Goal: Task Accomplishment & Management: Complete application form

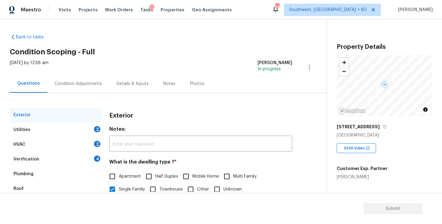
click at [86, 128] on div "Utilities 2" at bounding box center [56, 129] width 92 height 15
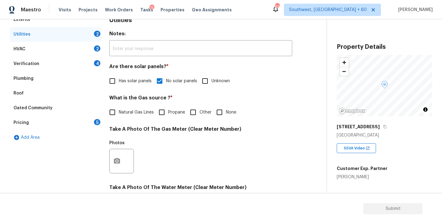
scroll to position [98, 0]
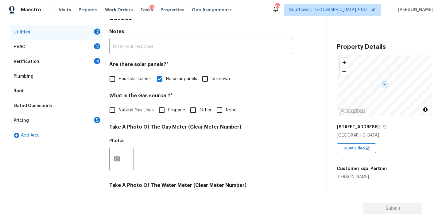
click at [221, 103] on div "What is the Gas source ? * Natural Gas Lines Propane Other None" at bounding box center [200, 105] width 183 height 24
click at [220, 107] on input "None" at bounding box center [219, 110] width 13 height 13
checkbox input "true"
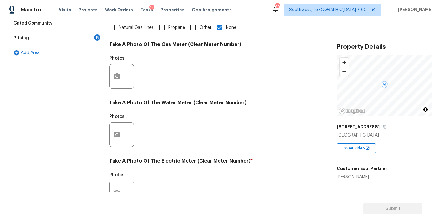
scroll to position [238, 0]
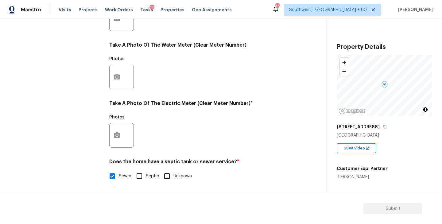
click at [124, 129] on div at bounding box center [121, 135] width 25 height 25
click at [120, 135] on icon "button" at bounding box center [117, 135] width 6 height 6
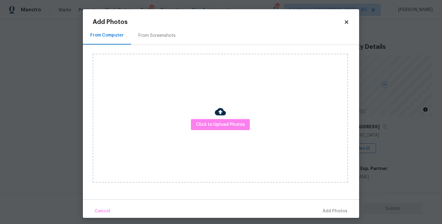
drag, startPoint x: 120, startPoint y: 135, endPoint x: 204, endPoint y: 133, distance: 84.1
click at [204, 133] on div "Click to Upload Photos" at bounding box center [220, 118] width 255 height 129
click at [210, 124] on span "Click to Upload Photos" at bounding box center [220, 125] width 49 height 8
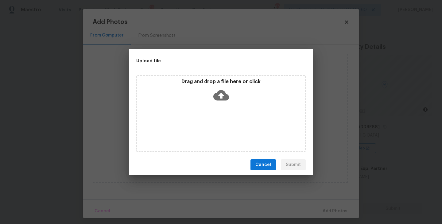
click at [216, 110] on div "Drag and drop a file here or click" at bounding box center [220, 113] width 169 height 77
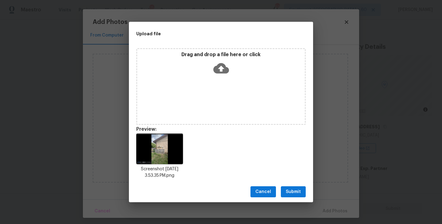
click at [288, 189] on span "Submit" at bounding box center [293, 192] width 15 height 8
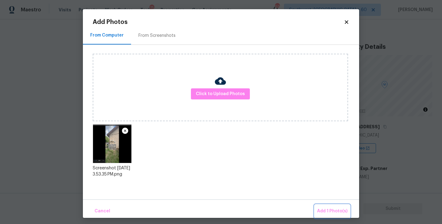
click at [325, 210] on span "Add 1 Photo(s)" at bounding box center [332, 211] width 30 height 8
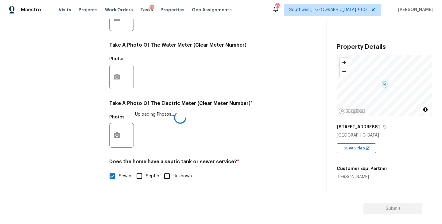
click at [244, 135] on div "Photos Uploading Photos..." at bounding box center [200, 131] width 183 height 40
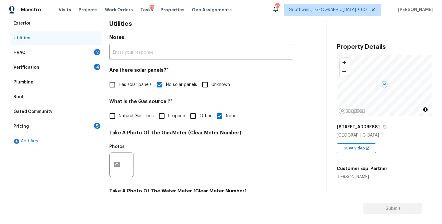
scroll to position [54, 0]
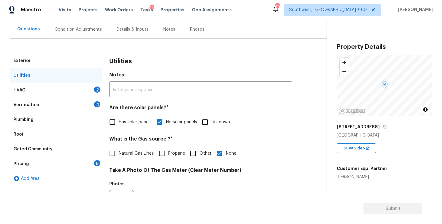
click at [56, 87] on div "HVAC 2" at bounding box center [56, 90] width 92 height 15
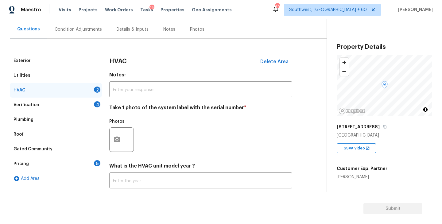
scroll to position [88, 0]
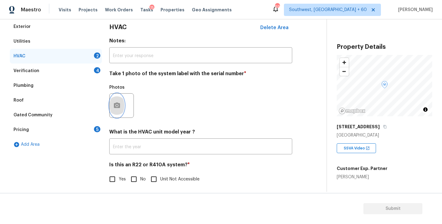
click at [115, 112] on button "button" at bounding box center [117, 106] width 15 height 24
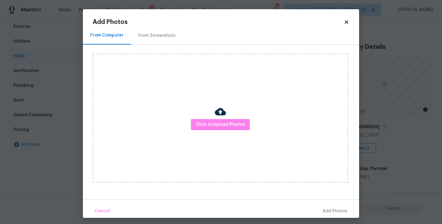
click at [199, 132] on div "Click to Upload Photos" at bounding box center [220, 118] width 255 height 129
click at [206, 126] on span "Click to Upload Photos" at bounding box center [220, 125] width 49 height 8
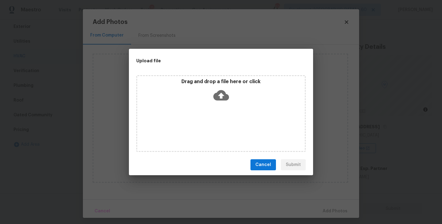
click at [213, 108] on div "Drag and drop a file here or click" at bounding box center [220, 113] width 169 height 77
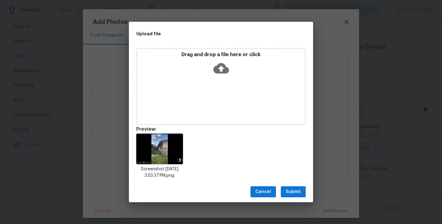
click at [292, 195] on button "Submit" at bounding box center [293, 191] width 25 height 11
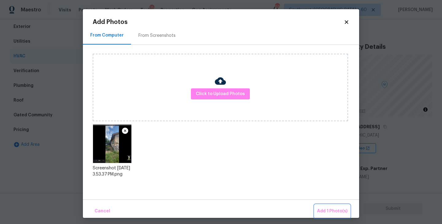
click at [329, 210] on span "Add 1 Photo(s)" at bounding box center [332, 211] width 30 height 8
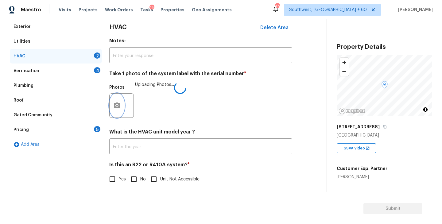
scroll to position [92, 0]
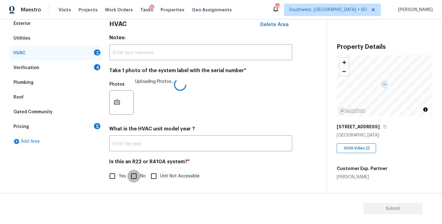
click at [133, 175] on input "No" at bounding box center [133, 176] width 13 height 13
checkbox input "true"
click at [83, 67] on div "Verification 4" at bounding box center [56, 67] width 92 height 15
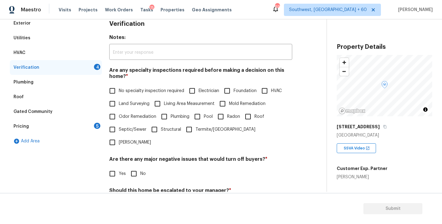
click at [131, 92] on span "No specialty inspection required" at bounding box center [151, 91] width 65 height 6
click at [119, 92] on input "No specialty inspection required" at bounding box center [112, 90] width 13 height 13
checkbox input "true"
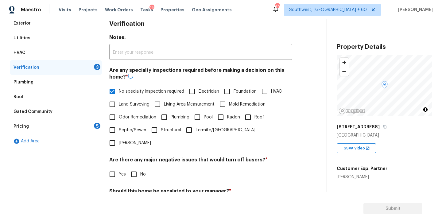
scroll to position [142, 0]
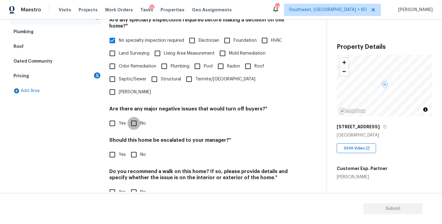
click at [136, 117] on input "No" at bounding box center [133, 123] width 13 height 13
checkbox input "true"
click at [136, 149] on input "No" at bounding box center [133, 155] width 13 height 13
checkbox input "true"
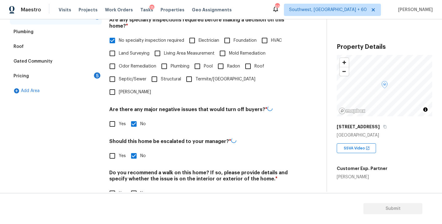
click at [136, 172] on div "Do you recommend a walk on this home? If so, please provide details and specify…" at bounding box center [200, 185] width 183 height 30
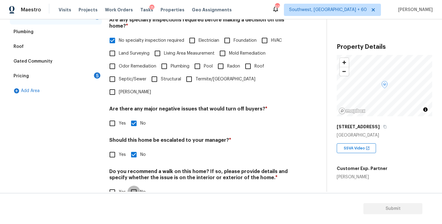
click at [136, 186] on input "No" at bounding box center [133, 192] width 13 height 13
checkbox input "true"
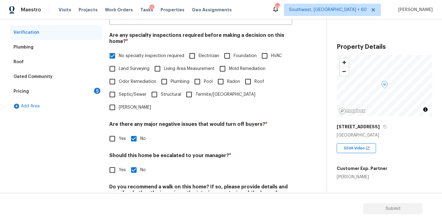
scroll to position [105, 0]
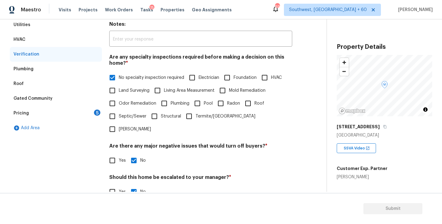
click at [86, 114] on div "Pricing 5" at bounding box center [56, 113] width 92 height 15
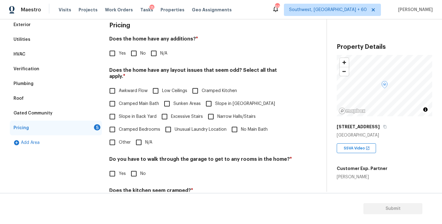
scroll to position [84, 0]
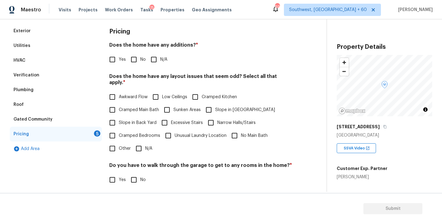
click at [153, 50] on h4 "Does the home have any additions? *" at bounding box center [200, 46] width 183 height 9
click at [155, 65] on input "N/A" at bounding box center [153, 59] width 13 height 13
checkbox input "true"
click at [214, 104] on input "Slope in Front Yard" at bounding box center [208, 110] width 13 height 13
checkbox input "true"
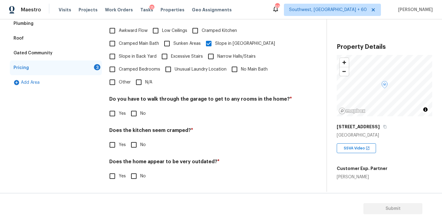
scroll to position [144, 0]
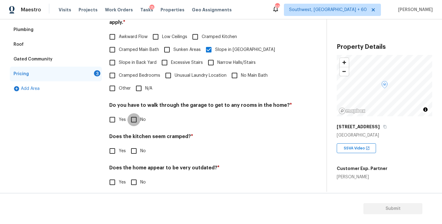
click at [134, 113] on input "No" at bounding box center [133, 119] width 13 height 13
checkbox input "true"
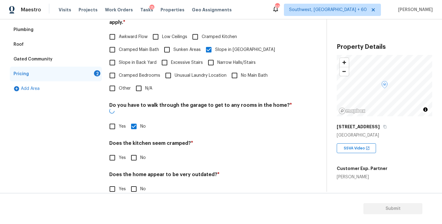
click at [135, 151] on input "No" at bounding box center [133, 157] width 13 height 13
checkbox input "true"
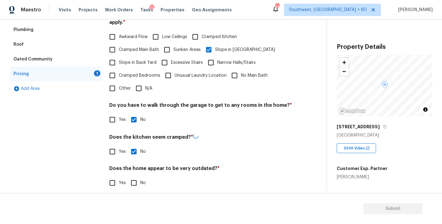
click at [134, 168] on div "Does the home appear to be very outdated? * Yes No" at bounding box center [200, 177] width 183 height 24
click at [134, 178] on input "No" at bounding box center [133, 182] width 13 height 13
checkbox input "true"
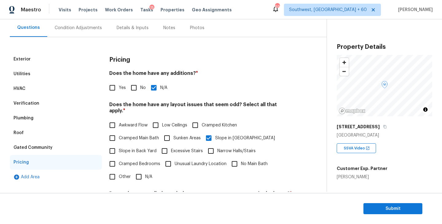
scroll to position [37, 0]
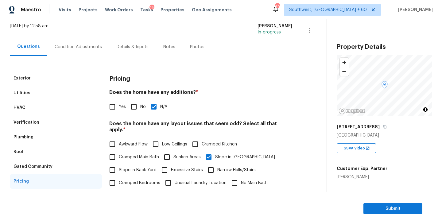
click at [93, 53] on div "Condition Adjustments" at bounding box center [78, 47] width 62 height 18
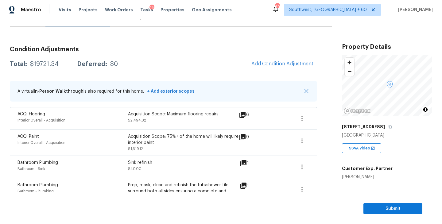
scroll to position [83, 0]
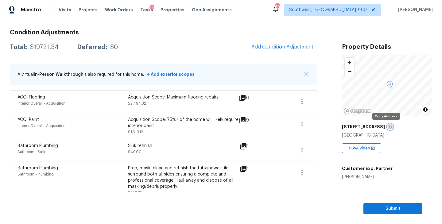
click at [388, 127] on icon "button" at bounding box center [390, 127] width 4 height 4
click at [147, 29] on h3 "Condition Adjustments" at bounding box center [163, 32] width 307 height 6
click at [54, 45] on div "$19721.34" at bounding box center [44, 47] width 29 height 6
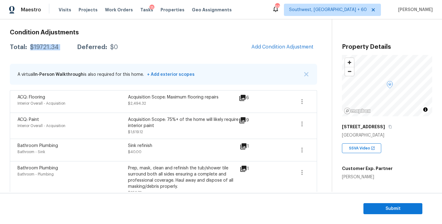
copy div "$19721.34"
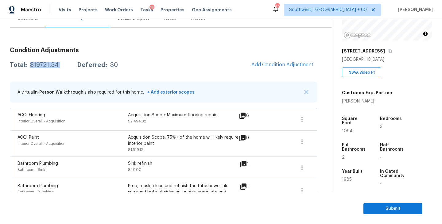
scroll to position [0, 0]
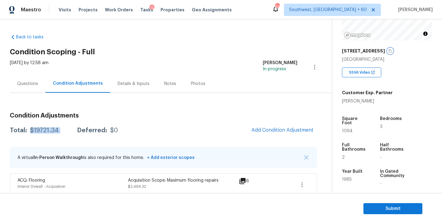
click at [388, 52] on icon "button" at bounding box center [390, 51] width 4 height 4
click at [222, 85] on div "Questions Condition Adjustments Details & Inputs Notes Photos" at bounding box center [171, 84] width 322 height 18
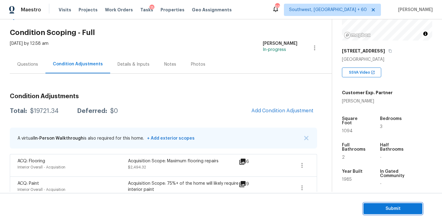
click at [383, 206] on span "Submit" at bounding box center [392, 209] width 49 height 8
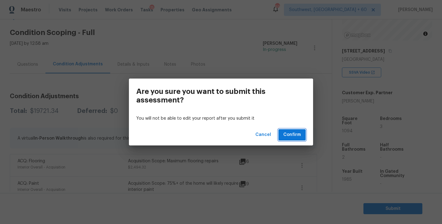
click at [290, 135] on span "Confirm" at bounding box center [291, 135] width 17 height 8
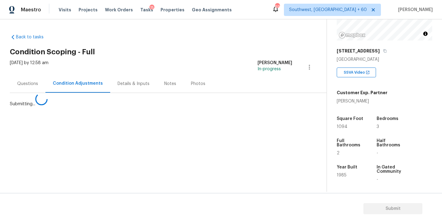
scroll to position [0, 0]
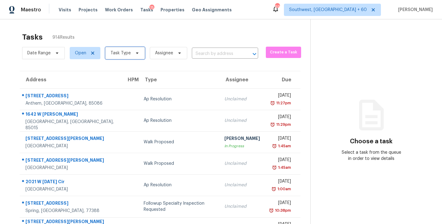
click at [122, 48] on span "Task Type" at bounding box center [125, 53] width 40 height 12
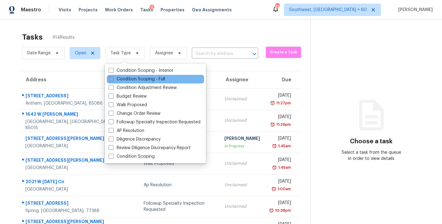
click at [122, 80] on label "Condition Scoping - Full" at bounding box center [137, 79] width 56 height 6
click at [113, 80] on input "Condition Scoping - Full" at bounding box center [111, 78] width 4 height 4
checkbox input "true"
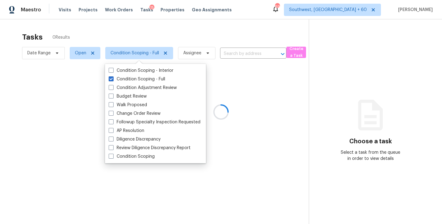
click at [205, 37] on div at bounding box center [221, 112] width 442 height 224
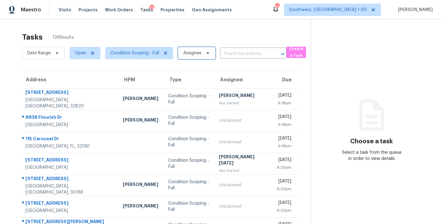
click at [202, 55] on span "Assignee" at bounding box center [196, 53] width 37 height 12
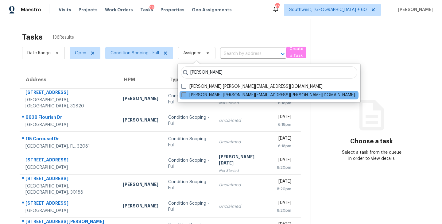
type input "sakthivel"
click at [197, 98] on label "Sakthivel Chandran sakthivel.chandran@opendoor.com" at bounding box center [267, 95] width 173 height 6
click at [185, 96] on input "Sakthivel Chandran sakthivel.chandran@opendoor.com" at bounding box center [183, 94] width 4 height 4
checkbox input "true"
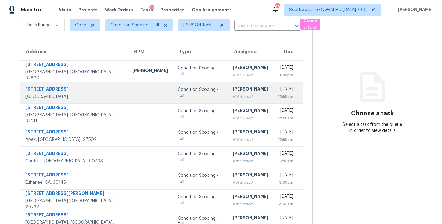
scroll to position [30, 0]
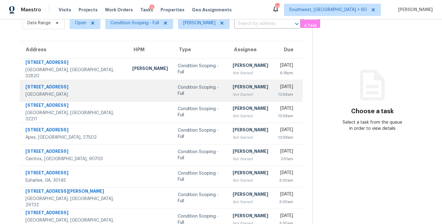
click at [233, 95] on div "Not Started" at bounding box center [251, 94] width 36 height 6
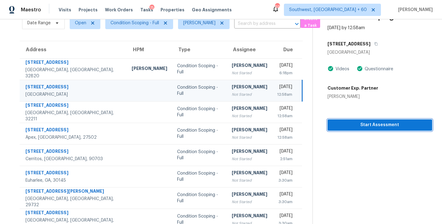
click at [361, 128] on span "Start Assessment" at bounding box center [379, 125] width 95 height 8
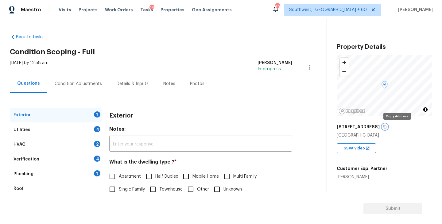
click at [387, 127] on icon "button" at bounding box center [385, 127] width 4 height 4
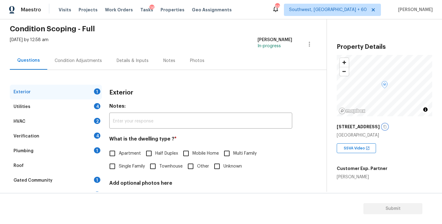
scroll to position [27, 0]
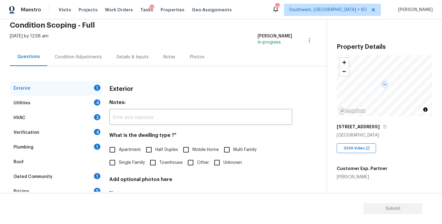
click at [125, 165] on span "Single Family" at bounding box center [132, 163] width 26 height 6
click at [119, 165] on input "Single Family" at bounding box center [112, 162] width 13 height 13
checkbox input "true"
click at [82, 104] on div "Utilities 4" at bounding box center [56, 103] width 92 height 15
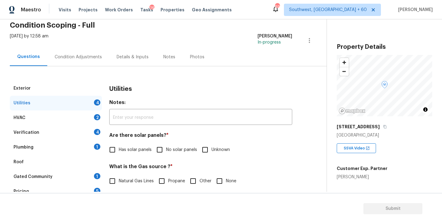
click at [173, 153] on span "No solar panels" at bounding box center [181, 150] width 31 height 6
click at [166, 153] on input "No solar panels" at bounding box center [159, 149] width 13 height 13
checkbox input "true"
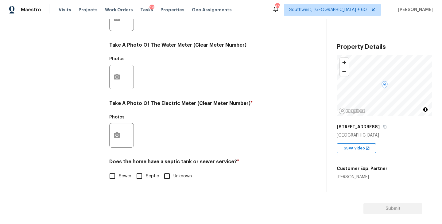
click at [130, 179] on label "Sewer" at bounding box center [118, 176] width 25 height 13
click at [119, 179] on input "Sewer" at bounding box center [112, 176] width 13 height 13
checkbox input "true"
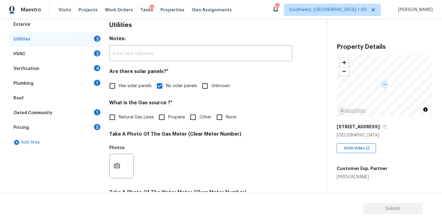
scroll to position [28, 0]
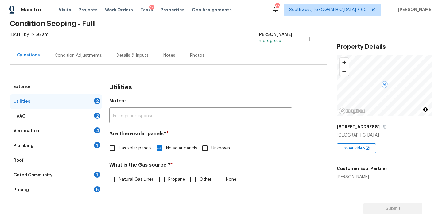
click at [77, 150] on div "Plumbing 1" at bounding box center [56, 145] width 92 height 15
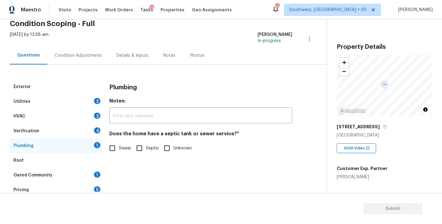
click at [124, 149] on span "Sewer" at bounding box center [125, 148] width 13 height 6
click at [119, 149] on input "Sewer" at bounding box center [112, 148] width 13 height 13
checkbox input "true"
click at [71, 179] on div "Gated Community 1" at bounding box center [56, 175] width 92 height 15
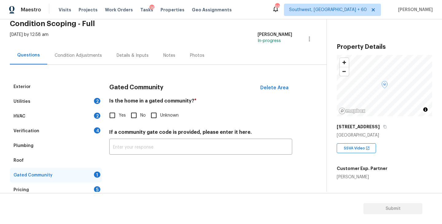
click at [136, 114] on input "No" at bounding box center [133, 115] width 13 height 13
checkbox input "true"
click at [81, 60] on div "Condition Adjustments" at bounding box center [78, 55] width 62 height 18
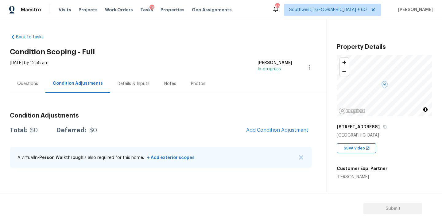
click at [230, 52] on h2 "Condition Scoping - Full" at bounding box center [168, 52] width 317 height 6
click at [159, 56] on div "Back to tasks Condition Scoping - Full Wed, Sep 17 2025 by 12:58 am Sakthivel C…" at bounding box center [168, 102] width 317 height 146
click at [210, 113] on h3 "Condition Adjustments" at bounding box center [161, 116] width 302 height 6
click at [29, 85] on div "Questions" at bounding box center [27, 84] width 21 height 6
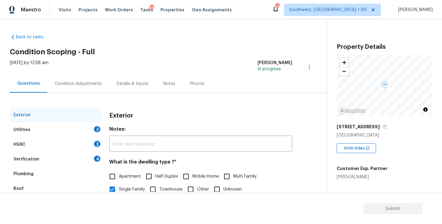
click at [91, 84] on div "Condition Adjustments" at bounding box center [78, 84] width 47 height 6
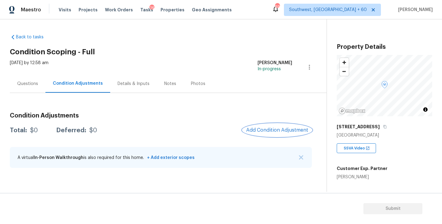
click at [256, 134] on button "Add Condition Adjustment" at bounding box center [276, 130] width 69 height 13
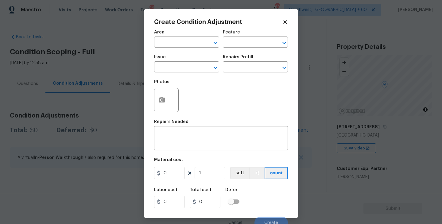
click at [179, 48] on span "Area ​" at bounding box center [186, 38] width 65 height 25
click at [180, 46] on input "text" at bounding box center [178, 43] width 48 height 10
click at [187, 69] on li "Exterior Overall" at bounding box center [186, 67] width 65 height 10
type input "Exterior Overall"
click at [225, 48] on div "Area Exterior Overall ​ Feature ​" at bounding box center [221, 38] width 134 height 25
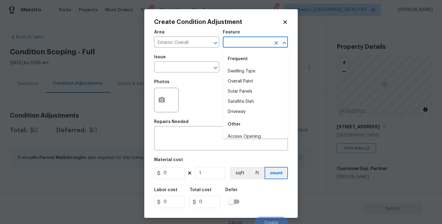
click at [239, 44] on input "text" at bounding box center [247, 43] width 48 height 10
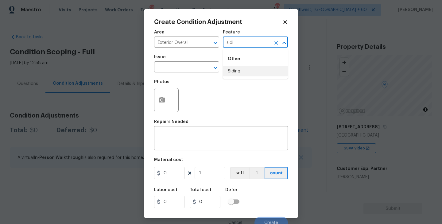
click at [243, 72] on li "Siding" at bounding box center [255, 71] width 65 height 10
click at [201, 67] on div "​" at bounding box center [186, 68] width 65 height 10
type input "Siding"
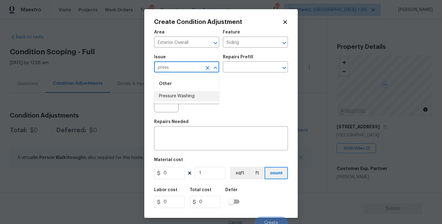
click at [195, 99] on li "Pressure Washing" at bounding box center [186, 96] width 65 height 10
type input "Pressure Washing"
click at [244, 70] on input "text" at bounding box center [247, 68] width 48 height 10
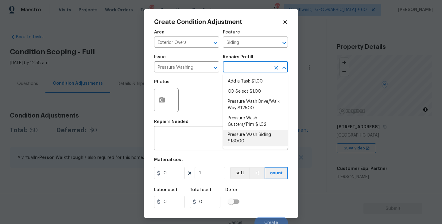
click at [247, 142] on li "Pressure Wash Siding $130.00" at bounding box center [255, 138] width 65 height 17
type textarea "Protect areas as needed for pressure washing. Pressure wash the siding on the h…"
type input "130"
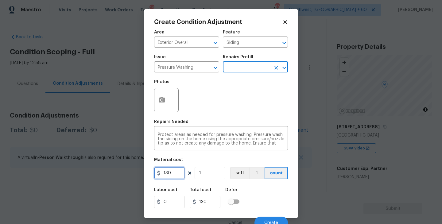
drag, startPoint x: 178, startPoint y: 175, endPoint x: 131, endPoint y: 175, distance: 47.2
click at [131, 175] on div "Create Condition Adjustment Area Exterior Overall ​ Feature Siding ​ Issue Pres…" at bounding box center [221, 112] width 442 height 224
type input "200"
click at [161, 105] on button "button" at bounding box center [161, 100] width 15 height 24
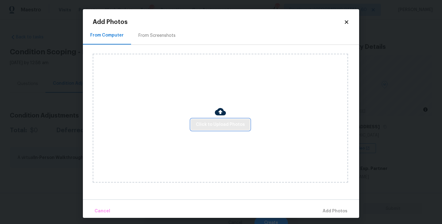
click at [207, 119] on button "Click to Upload Photos" at bounding box center [220, 124] width 59 height 11
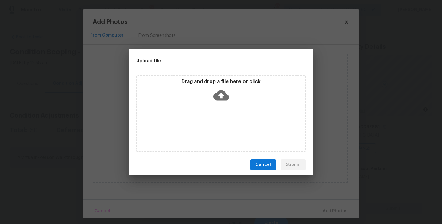
click at [212, 103] on div "Drag and drop a file here or click" at bounding box center [220, 92] width 167 height 26
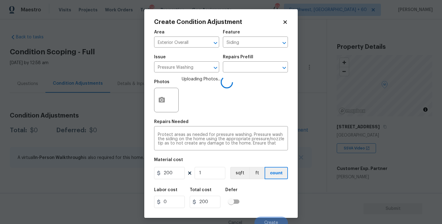
scroll to position [5, 0]
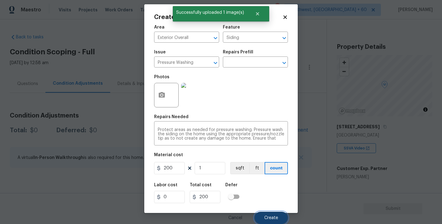
click at [266, 219] on span "Create" at bounding box center [271, 218] width 14 height 5
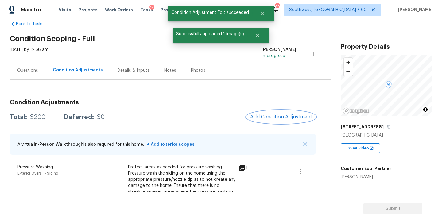
scroll to position [21, 0]
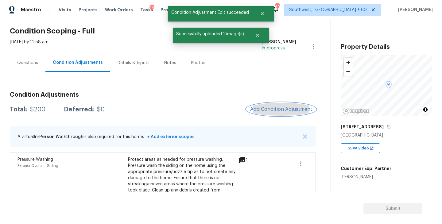
click at [273, 104] on button "Add Condition Adjustment" at bounding box center [280, 109] width 69 height 13
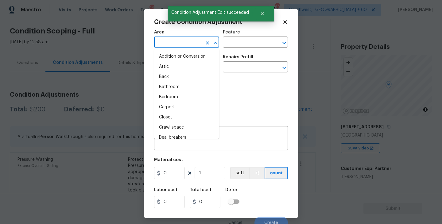
click at [162, 45] on input "text" at bounding box center [178, 43] width 48 height 10
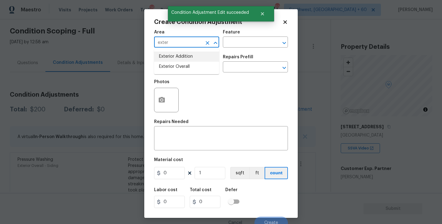
click at [176, 62] on li "Exterior Overall" at bounding box center [186, 67] width 65 height 10
type input "Exterior Overall"
click at [237, 46] on input "text" at bounding box center [247, 43] width 48 height 10
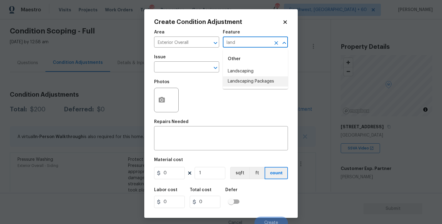
click at [245, 81] on li "Landscaping Packages" at bounding box center [255, 81] width 65 height 10
type input "Landscaping Packages"
click at [184, 69] on input "text" at bounding box center [178, 68] width 48 height 10
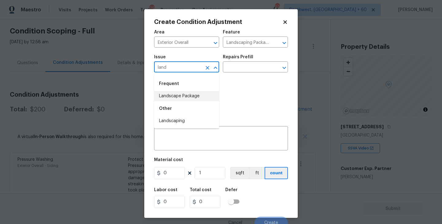
click at [190, 93] on li "Landscape Package" at bounding box center [186, 96] width 65 height 10
type input "Landscape Package"
click at [246, 64] on input "text" at bounding box center [247, 68] width 48 height 10
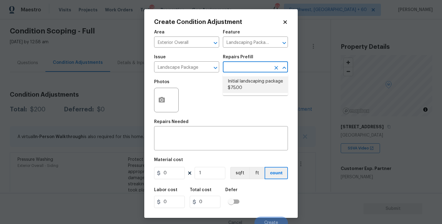
click at [249, 84] on li "Initial landscaping package $75.00" at bounding box center [255, 84] width 65 height 17
type input "Home Readiness Packages"
type textarea "Mowing of grass up to 6" in height. Mow, edge along driveways & sidewalks, trim…"
type input "75"
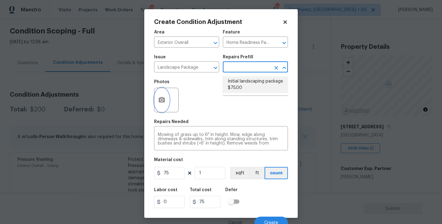
click at [163, 102] on icon "button" at bounding box center [162, 100] width 6 height 6
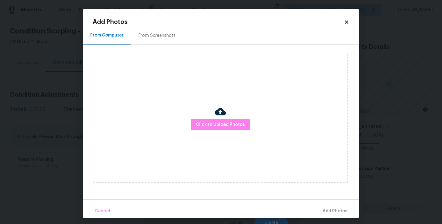
click at [242, 131] on div "Click to Upload Photos" at bounding box center [220, 118] width 255 height 129
click at [240, 128] on span "Click to Upload Photos" at bounding box center [220, 125] width 49 height 8
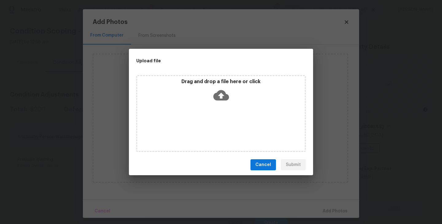
click at [230, 110] on div "Drag and drop a file here or click" at bounding box center [220, 113] width 169 height 77
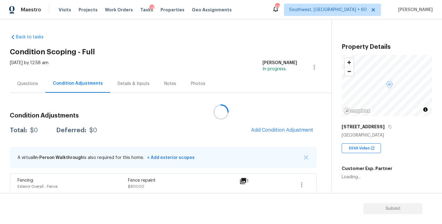
click at [280, 129] on div at bounding box center [221, 112] width 442 height 224
click at [267, 116] on div at bounding box center [221, 112] width 442 height 224
click at [272, 133] on span "Add Condition Adjustment" at bounding box center [282, 130] width 62 height 6
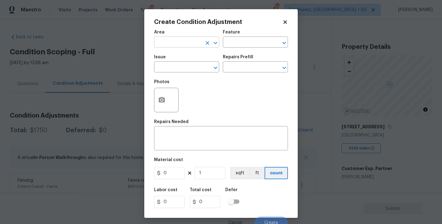
click at [176, 44] on input "text" at bounding box center [178, 43] width 48 height 10
click at [181, 69] on li "Exterior Overall" at bounding box center [186, 67] width 65 height 10
type input "Exterior Overall"
click at [181, 69] on input "text" at bounding box center [178, 68] width 48 height 10
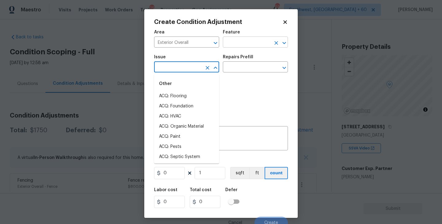
click at [249, 43] on input "text" at bounding box center [247, 43] width 48 height 10
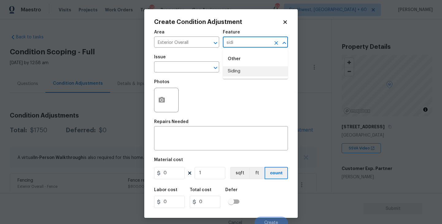
click at [244, 71] on li "Siding" at bounding box center [255, 71] width 65 height 10
click at [206, 67] on icon "Clear" at bounding box center [207, 68] width 6 height 6
type input "Siding"
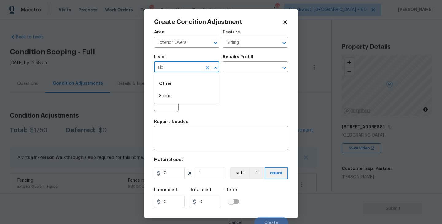
click at [191, 96] on li "Siding" at bounding box center [186, 96] width 65 height 10
type input "Siding"
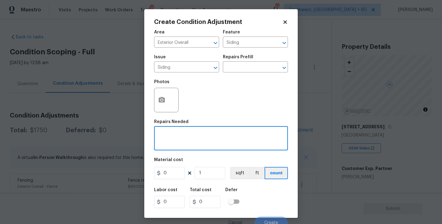
click at [190, 136] on textarea at bounding box center [221, 139] width 126 height 13
type textarea "Siding repairs"
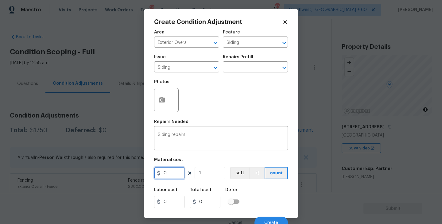
drag, startPoint x: 172, startPoint y: 171, endPoint x: 113, endPoint y: 174, distance: 59.6
click at [113, 174] on div "Create Condition Adjustment Area Exterior Overall ​ Feature Siding ​ Issue Sidi…" at bounding box center [221, 112] width 442 height 224
type input "1200"
click at [163, 100] on icon "button" at bounding box center [162, 100] width 6 height 6
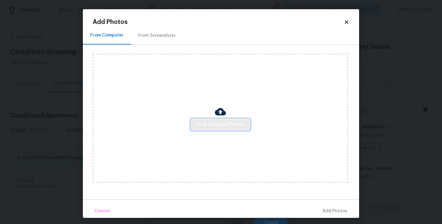
click at [218, 126] on span "Click to Upload Photos" at bounding box center [220, 125] width 49 height 8
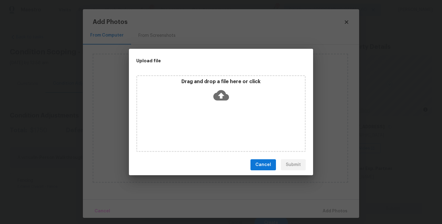
click at [227, 93] on icon at bounding box center [221, 95] width 16 height 16
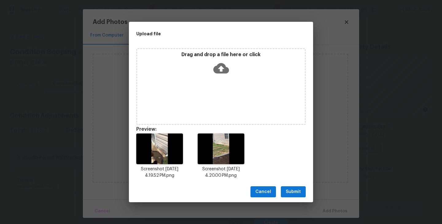
click at [293, 195] on span "Submit" at bounding box center [293, 192] width 15 height 8
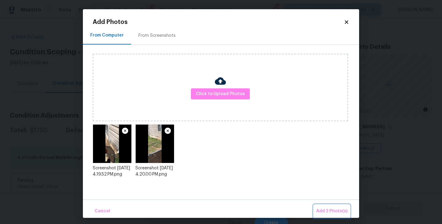
click at [321, 206] on button "Add 2 Photo(s)" at bounding box center [331, 211] width 36 height 13
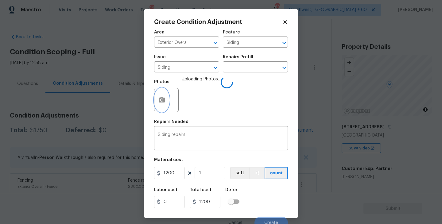
scroll to position [5, 0]
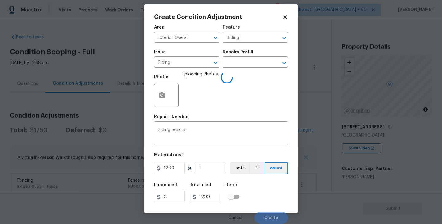
click at [285, 187] on div "Labor cost 0 Total cost 1200 Defer" at bounding box center [221, 193] width 134 height 28
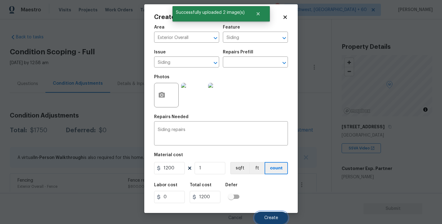
click at [272, 215] on button "Create" at bounding box center [270, 218] width 33 height 12
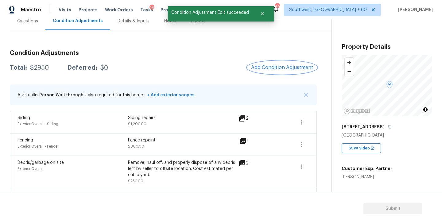
scroll to position [0, 0]
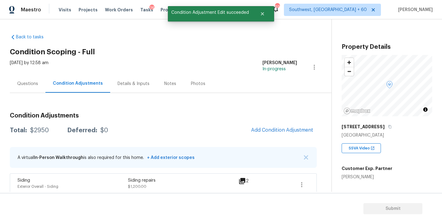
click at [24, 87] on div "Questions" at bounding box center [28, 84] width 36 height 18
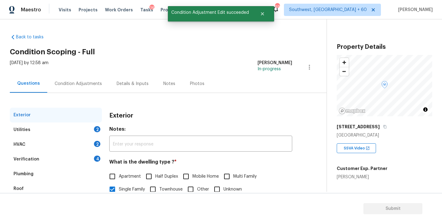
click at [66, 126] on div "Utilities 2" at bounding box center [56, 129] width 92 height 15
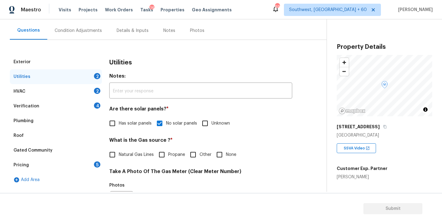
click at [120, 157] on span "Natural Gas Lines" at bounding box center [136, 155] width 35 height 6
click at [119, 157] on input "Natural Gas Lines" at bounding box center [112, 154] width 13 height 13
checkbox input "true"
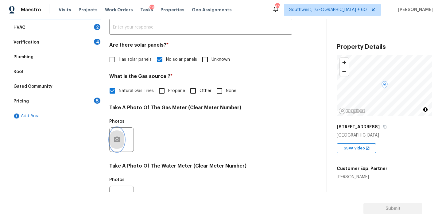
click at [119, 140] on icon "button" at bounding box center [117, 140] width 6 height 6
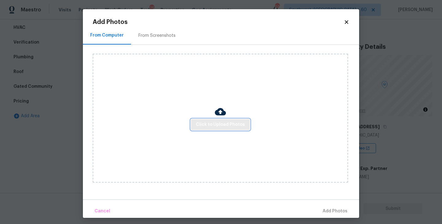
click at [218, 127] on span "Click to Upload Photos" at bounding box center [220, 125] width 49 height 8
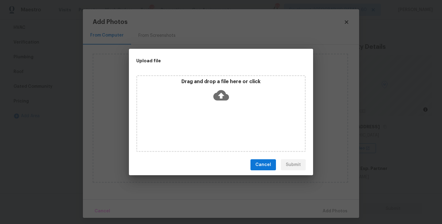
click at [224, 109] on div "Drag and drop a file here or click" at bounding box center [220, 113] width 169 height 77
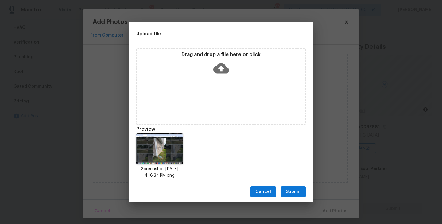
click at [294, 189] on span "Submit" at bounding box center [293, 192] width 15 height 8
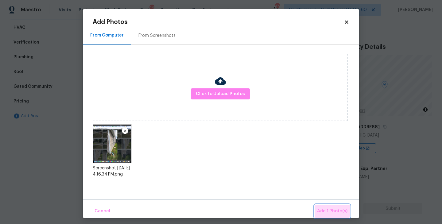
click at [326, 210] on span "Add 1 Photo(s)" at bounding box center [332, 211] width 30 height 8
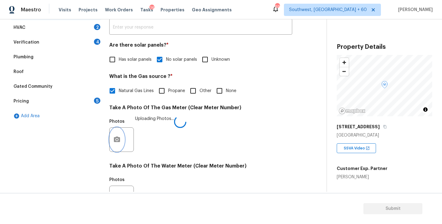
scroll to position [238, 0]
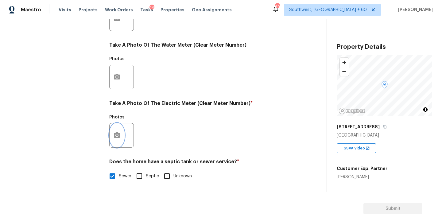
click at [121, 139] on button "button" at bounding box center [117, 135] width 15 height 24
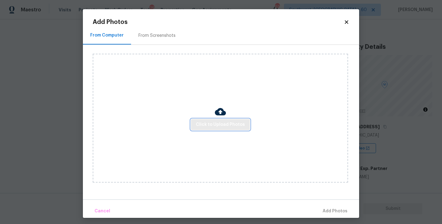
click at [200, 129] on button "Click to Upload Photos" at bounding box center [220, 124] width 59 height 11
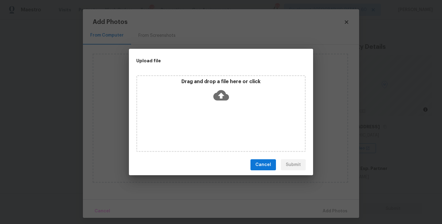
click at [206, 120] on div "Drag and drop a file here or click" at bounding box center [220, 113] width 169 height 77
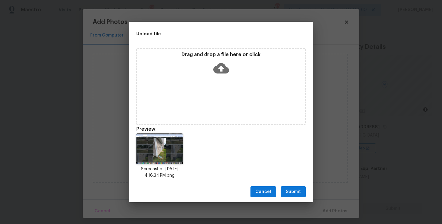
click at [296, 190] on span "Submit" at bounding box center [293, 192] width 15 height 8
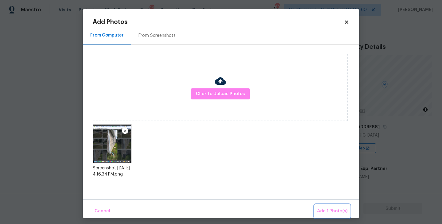
click at [323, 208] on span "Add 1 Photo(s)" at bounding box center [332, 211] width 30 height 8
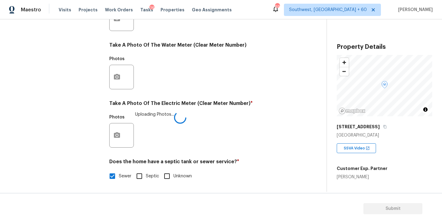
click at [258, 140] on div "Photos Uploading Photos..." at bounding box center [200, 131] width 183 height 40
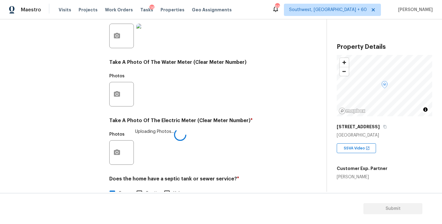
scroll to position [201, 0]
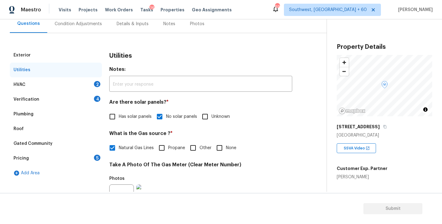
scroll to position [44, 0]
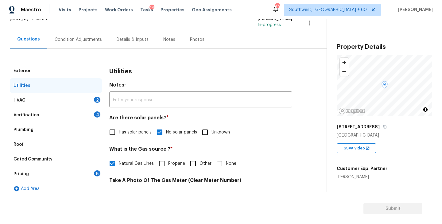
click at [89, 38] on div "Condition Adjustments" at bounding box center [78, 40] width 47 height 6
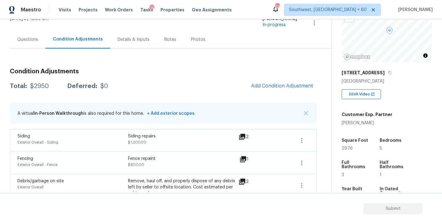
scroll to position [81, 0]
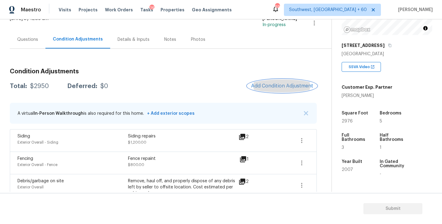
click at [269, 82] on button "Add Condition Adjustment" at bounding box center [281, 85] width 69 height 13
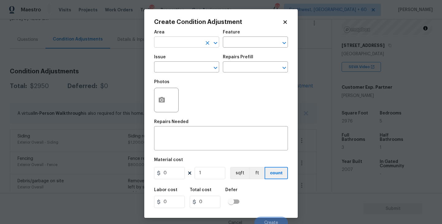
click at [197, 46] on input "text" at bounding box center [178, 43] width 48 height 10
click at [194, 53] on li "Roof" at bounding box center [186, 57] width 65 height 10
type input "Roof"
click at [234, 49] on div "Area Roof ​ Feature ​" at bounding box center [221, 38] width 134 height 25
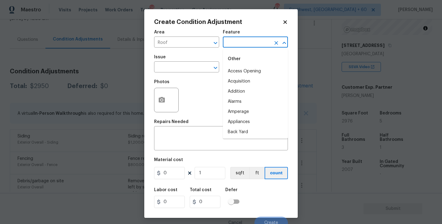
click at [240, 44] on input "text" at bounding box center [247, 43] width 48 height 10
click at [237, 84] on li "Roof" at bounding box center [255, 81] width 65 height 10
type input "Roof"
click at [197, 71] on input "text" at bounding box center [178, 68] width 48 height 10
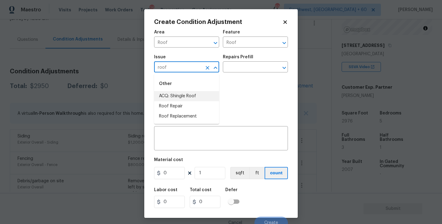
click at [198, 95] on li "ACQ: Shingle Roof" at bounding box center [186, 96] width 65 height 10
type input "ACQ: Shingle Roof"
click at [236, 73] on div "Issue ACQ: Shingle Roof ​ Repairs Prefill ​" at bounding box center [221, 63] width 134 height 25
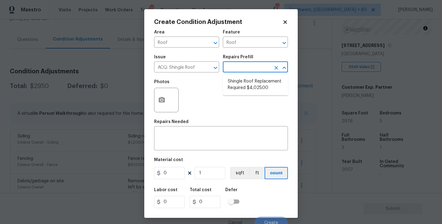
click at [243, 69] on input "text" at bounding box center [247, 68] width 48 height 10
click at [246, 84] on li "Shingle Roof Replacement Required $4,025.00" at bounding box center [255, 84] width 65 height 17
type input "Acquisition"
type textarea "Acquisition Scope: Shingle Roof Replacement required."
type input "4025"
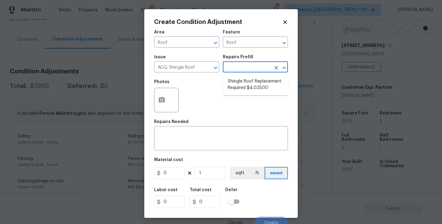
type input "4025"
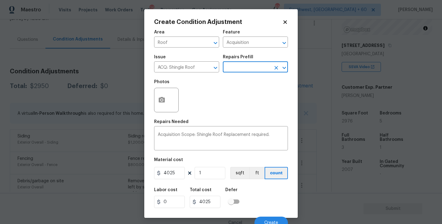
scroll to position [5, 0]
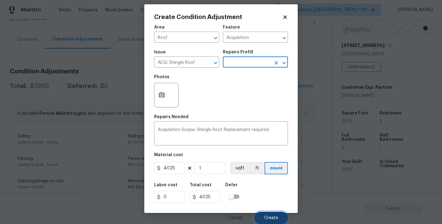
click at [271, 220] on button "Create" at bounding box center [270, 218] width 33 height 12
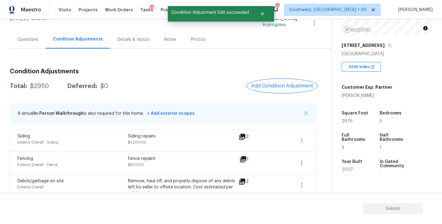
scroll to position [0, 0]
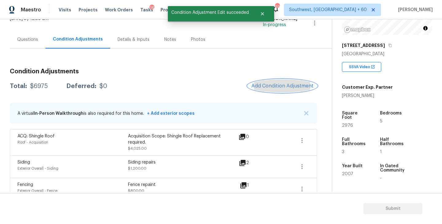
click at [282, 85] on span "Add Condition Adjustment" at bounding box center [282, 86] width 62 height 6
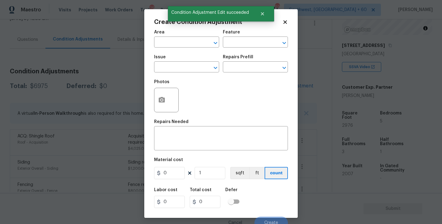
click at [183, 50] on span "Area ​" at bounding box center [186, 38] width 65 height 25
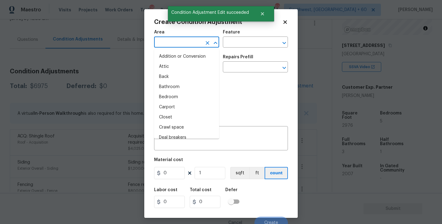
click at [177, 45] on input "text" at bounding box center [178, 43] width 48 height 10
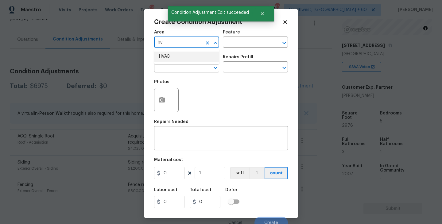
click at [179, 61] on li "HVAC" at bounding box center [186, 57] width 65 height 10
type input "HVAC"
click at [243, 39] on input "text" at bounding box center [247, 43] width 48 height 10
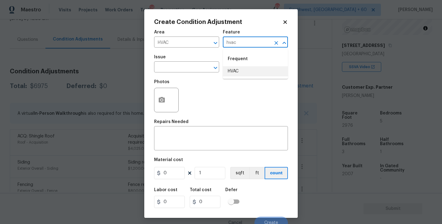
click at [242, 75] on li "HVAC" at bounding box center [255, 71] width 65 height 10
type input "HVAC"
click at [190, 74] on span "Issue ​" at bounding box center [186, 63] width 65 height 25
click at [180, 71] on input "text" at bounding box center [178, 68] width 48 height 10
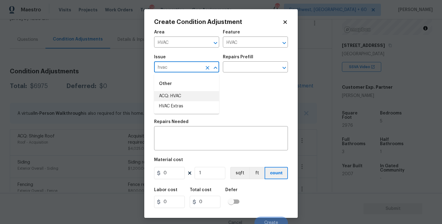
click at [190, 96] on li "ACQ: HVAC" at bounding box center [186, 96] width 65 height 10
type input "ACQ: HVAC"
click at [257, 59] on div "Repairs Prefill" at bounding box center [255, 59] width 65 height 8
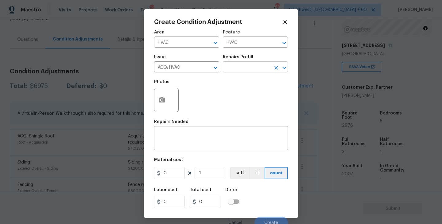
click at [253, 63] on input "text" at bounding box center [247, 68] width 48 height 10
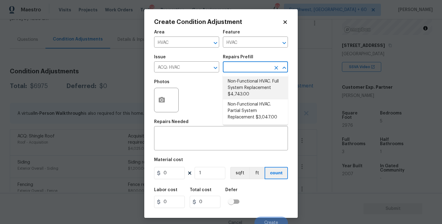
click at [252, 86] on li "Non-Functional HVAC. Full System Replacement $4,743.00" at bounding box center [255, 87] width 65 height 23
type input "Acquisition"
type textarea "Acquisition Scope: Full System Replacement"
type input "4743"
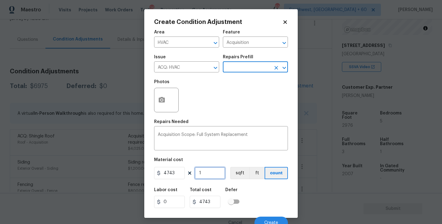
click at [212, 177] on input "1" at bounding box center [209, 173] width 31 height 12
type input "0"
type input "2"
type input "9486"
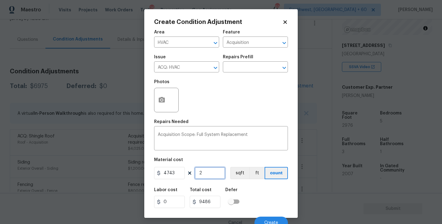
type input "2"
click at [258, 196] on div "Labor cost 0 Total cost 9486 Defer" at bounding box center [221, 198] width 134 height 28
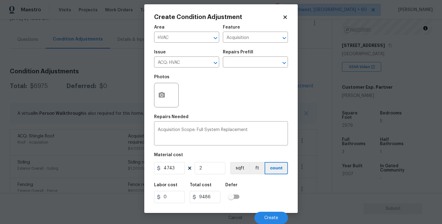
click at [271, 210] on div "Cancel Create" at bounding box center [221, 215] width 134 height 17
click at [271, 214] on button "Create" at bounding box center [270, 218] width 33 height 12
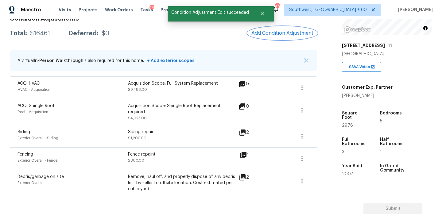
scroll to position [73, 0]
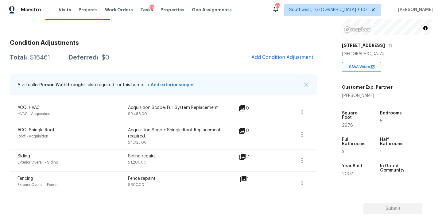
click at [164, 40] on h3 "Condition Adjustments" at bounding box center [163, 43] width 307 height 6
click at [270, 59] on span "Add Condition Adjustment" at bounding box center [282, 58] width 62 height 6
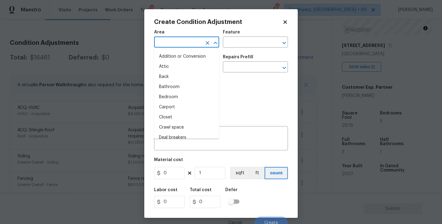
click at [179, 40] on input "text" at bounding box center [178, 43] width 48 height 10
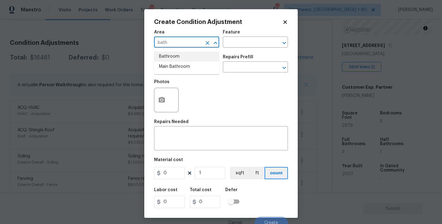
click at [179, 52] on li "Bathroom" at bounding box center [186, 57] width 65 height 10
type input "Bathroom"
click at [247, 42] on input "text" at bounding box center [247, 43] width 48 height 10
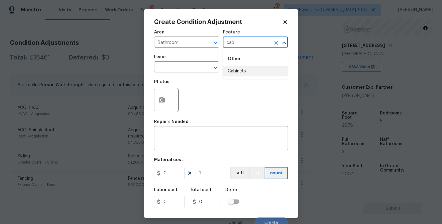
click at [258, 74] on li "Cabinets" at bounding box center [255, 71] width 65 height 10
type input "Cabinets"
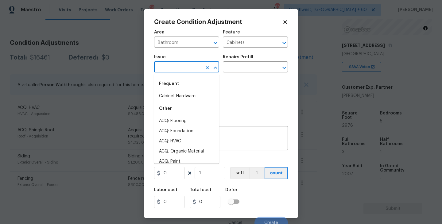
click at [183, 68] on input "text" at bounding box center [178, 68] width 48 height 10
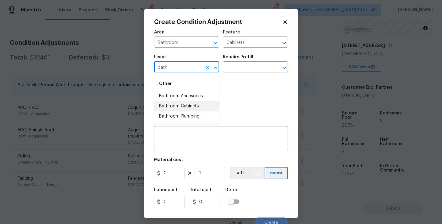
click at [181, 106] on li "Bathroom Cabinets" at bounding box center [186, 106] width 65 height 10
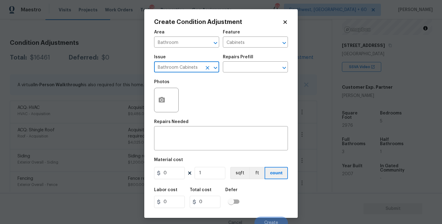
type input "Bathroom Cabinets"
click at [234, 75] on div "Issue Bathroom Cabinets ​ Repairs Prefill ​" at bounding box center [221, 63] width 134 height 25
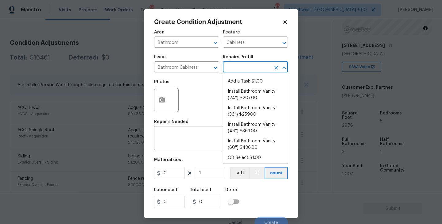
click at [245, 69] on input "text" at bounding box center [247, 68] width 48 height 10
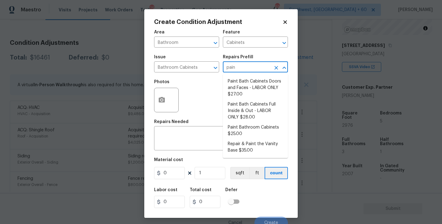
type input "paint"
click at [251, 124] on li "Paint Bathroom Cabinets $25.00" at bounding box center [255, 130] width 65 height 17
type textarea "Prep, sand, mask and apply 2 coats of paint to the bathroom cabinet doors, inte…"
type input "25"
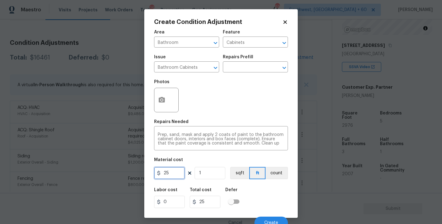
drag, startPoint x: 174, startPoint y: 171, endPoint x: 125, endPoint y: 171, distance: 48.5
click at [125, 171] on div "Create Condition Adjustment Area Bathroom ​ Feature Cabinets ​ Issue Bathroom C…" at bounding box center [221, 112] width 442 height 224
type input "1000"
click at [165, 102] on icon "button" at bounding box center [162, 100] width 6 height 6
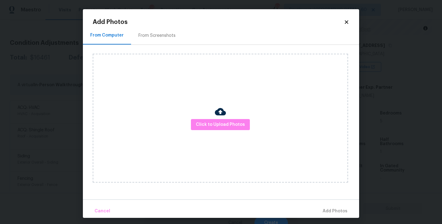
click at [223, 131] on div "Click to Upload Photos" at bounding box center [220, 118] width 255 height 129
click at [223, 123] on span "Click to Upload Photos" at bounding box center [220, 125] width 49 height 8
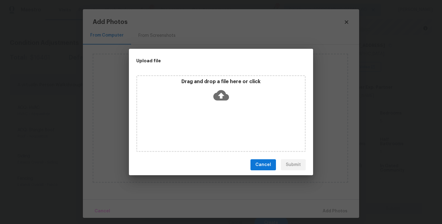
click at [222, 88] on icon at bounding box center [221, 95] width 16 height 16
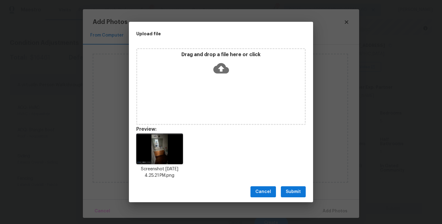
click at [298, 194] on span "Submit" at bounding box center [293, 192] width 15 height 8
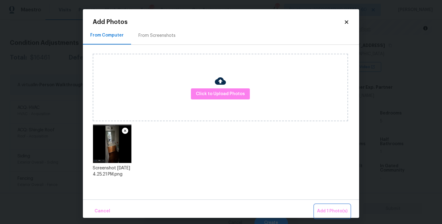
click at [320, 208] on span "Add 1 Photo(s)" at bounding box center [332, 211] width 30 height 8
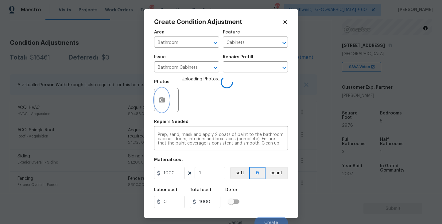
scroll to position [5, 0]
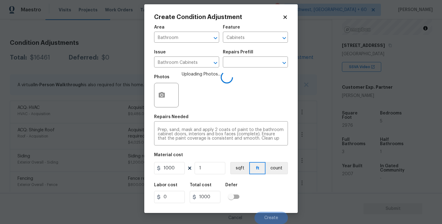
click at [279, 176] on div "Area Bathroom ​ Feature Cabinets ​ Issue Bathroom Cabinets ​ Repairs Prefill ​ …" at bounding box center [221, 122] width 134 height 202
click at [279, 172] on button "count" at bounding box center [276, 168] width 22 height 12
click at [272, 193] on div "Labor cost 0 Total cost 1000 Defer" at bounding box center [221, 193] width 134 height 28
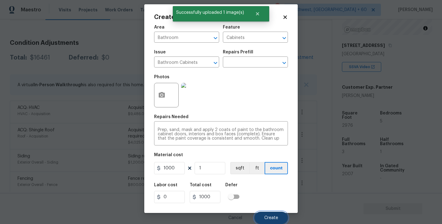
click at [267, 219] on span "Create" at bounding box center [271, 218] width 14 height 5
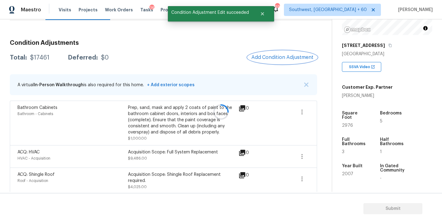
scroll to position [0, 0]
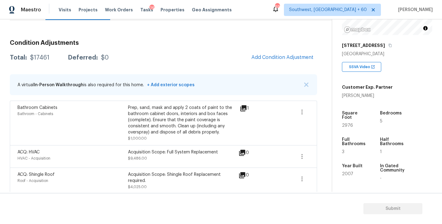
click at [258, 64] on span "Add Condition Adjustment" at bounding box center [282, 57] width 69 height 13
click at [264, 59] on span "Add Condition Adjustment" at bounding box center [282, 58] width 62 height 6
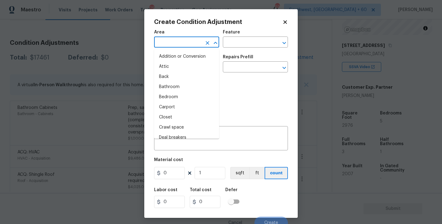
click at [171, 40] on input "text" at bounding box center [178, 43] width 48 height 10
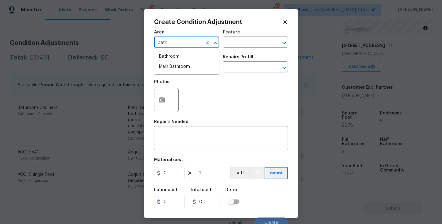
click at [171, 57] on li "Bathroom" at bounding box center [186, 57] width 65 height 10
type input "Bathroom"
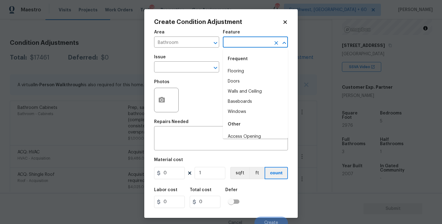
click at [234, 44] on input "text" at bounding box center [247, 43] width 48 height 10
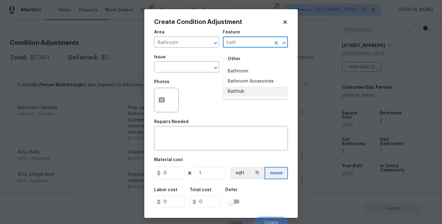
click at [238, 92] on li "Bathtub" at bounding box center [255, 92] width 65 height 10
type input "Bathtub"
click at [199, 74] on span "Issue ​" at bounding box center [186, 63] width 65 height 25
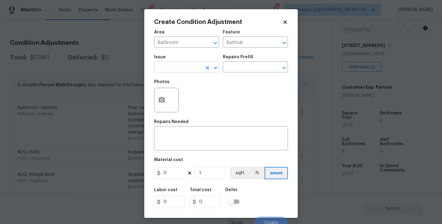
click at [184, 66] on input "text" at bounding box center [178, 68] width 48 height 10
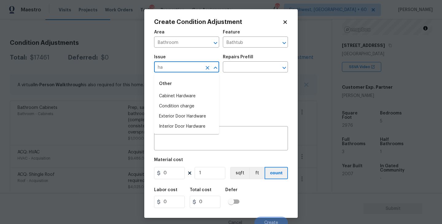
type input "h"
click at [182, 114] on li "Bathroom Plumbing" at bounding box center [186, 116] width 65 height 10
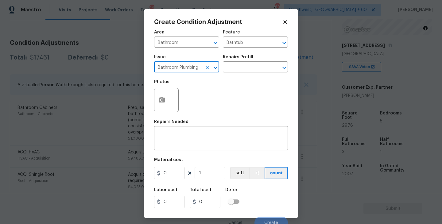
type input "Bathroom Plumbing"
click at [239, 73] on div "Issue Bathroom Plumbing ​ Repairs Prefill ​" at bounding box center [221, 63] width 134 height 25
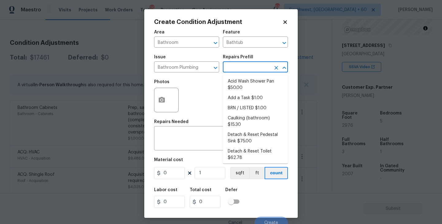
click at [245, 68] on input "text" at bounding box center [247, 68] width 48 height 10
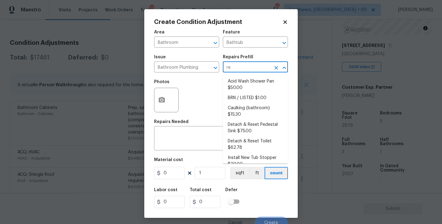
type input "ref"
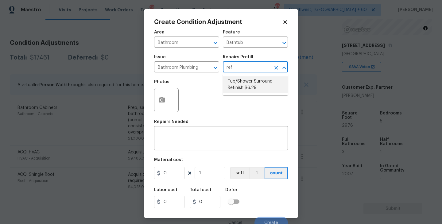
click at [255, 88] on li "Tub/Shower Surround Refinish $6.29" at bounding box center [255, 84] width 65 height 17
type input "Plumbing"
type textarea "Prep, mask, clean and refinish the tub/shower tile surround both all sides ensu…"
type input "6.29"
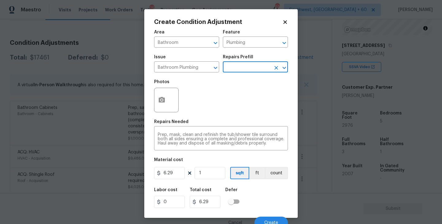
click at [205, 183] on div "Area Bathroom ​ Feature Plumbing ​ Issue Bathroom Plumbing ​ Repairs Prefill ​ …" at bounding box center [221, 127] width 134 height 202
click at [212, 175] on input "1" at bounding box center [209, 173] width 31 height 12
type input "0"
type input "5"
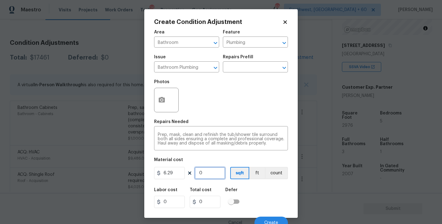
type input "31.45"
type input "56"
type input "352.24"
type input "56"
click at [162, 104] on button "button" at bounding box center [161, 100] width 15 height 24
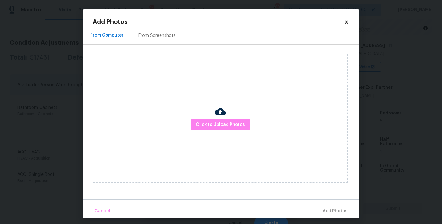
click at [235, 116] on div "Click to Upload Photos" at bounding box center [220, 118] width 255 height 129
click at [232, 121] on span "Click to Upload Photos" at bounding box center [220, 125] width 49 height 8
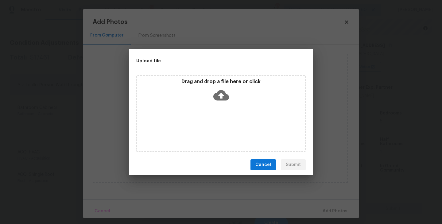
click at [227, 97] on icon at bounding box center [221, 95] width 16 height 10
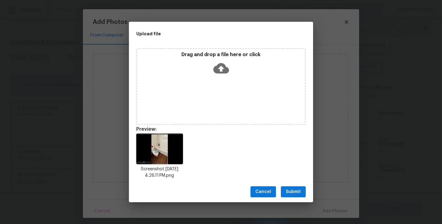
click at [293, 186] on button "Submit" at bounding box center [293, 191] width 25 height 11
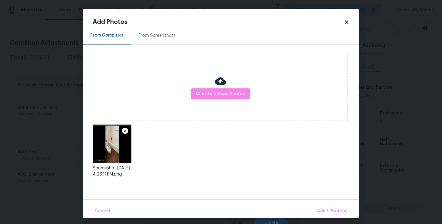
click at [319, 203] on div "Cancel Add 1 Photo(s)" at bounding box center [221, 208] width 276 height 18
click at [324, 210] on span "Add 1 Photo(s)" at bounding box center [332, 211] width 30 height 8
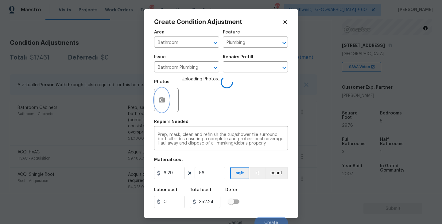
scroll to position [5, 0]
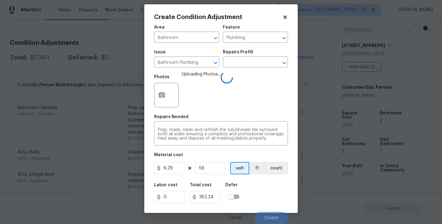
click at [283, 197] on div "Labor cost 0 Total cost 352.24 Defer" at bounding box center [221, 193] width 134 height 28
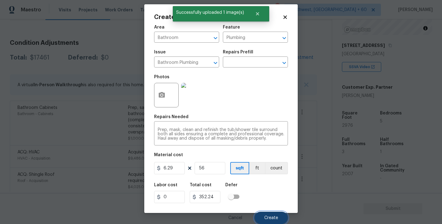
click at [265, 219] on span "Create" at bounding box center [271, 218] width 14 height 5
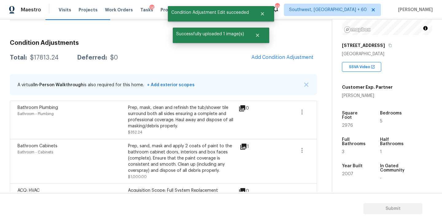
scroll to position [0, 0]
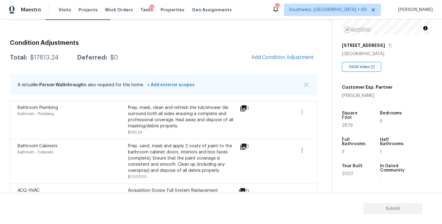
click at [268, 60] on span "Add Condition Adjustment" at bounding box center [282, 58] width 62 height 6
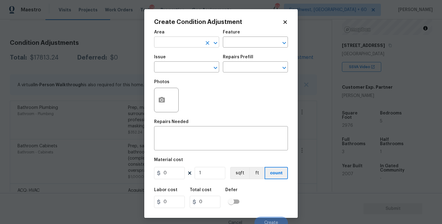
click at [164, 43] on input "text" at bounding box center [178, 43] width 48 height 10
click at [168, 63] on li "Interior Overall" at bounding box center [186, 67] width 65 height 10
type input "Interior Overall"
click at [177, 66] on input "text" at bounding box center [178, 68] width 48 height 10
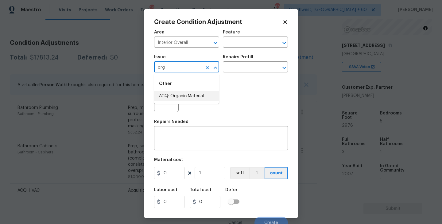
click at [172, 99] on li "ACQ: Organic Material" at bounding box center [186, 96] width 65 height 10
type input "ACQ: Organic Material"
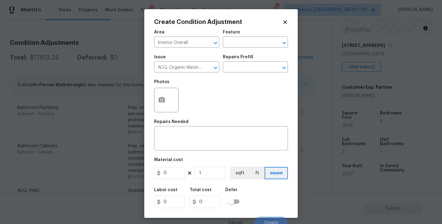
click at [241, 75] on div "Issue ACQ: Organic Material ​ Repairs Prefill ​" at bounding box center [221, 63] width 134 height 25
click at [250, 71] on input "text" at bounding box center [247, 68] width 48 height 10
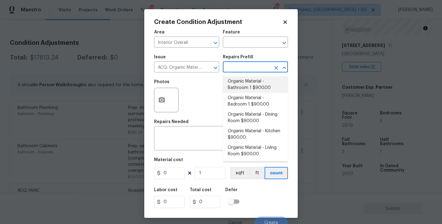
click at [250, 82] on li "Organic Material - Bathroom 1 $900.00" at bounding box center [255, 84] width 65 height 17
type input "Acquisition"
type textarea "Acquisition Scope: Conditions Conducive to Organic Material - Bathroom 1 Discla…"
type input "900"
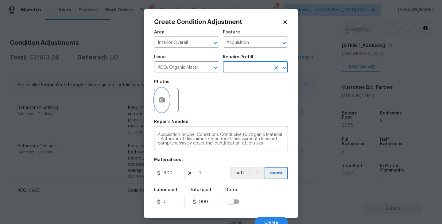
click at [159, 107] on button "button" at bounding box center [161, 100] width 15 height 24
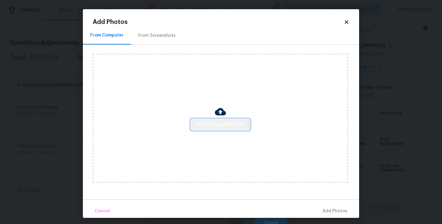
click at [207, 122] on span "Click to Upload Photos" at bounding box center [220, 125] width 49 height 8
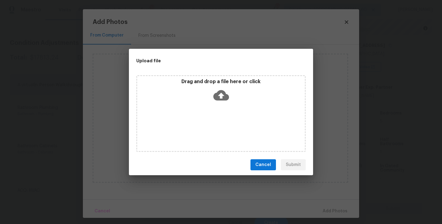
drag, startPoint x: 207, startPoint y: 122, endPoint x: 217, endPoint y: 102, distance: 21.9
click at [217, 102] on icon at bounding box center [221, 95] width 16 height 16
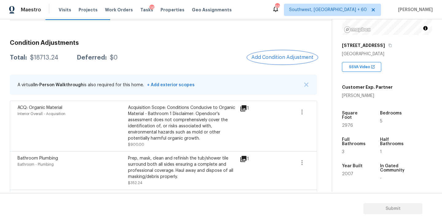
click at [287, 57] on span "Add Condition Adjustment" at bounding box center [282, 58] width 62 height 6
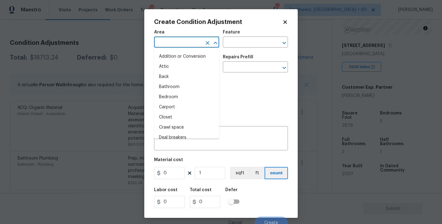
click at [182, 44] on input "text" at bounding box center [178, 43] width 48 height 10
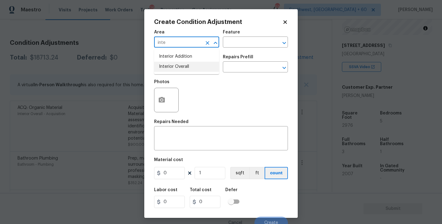
click at [183, 69] on li "Interior Overall" at bounding box center [186, 67] width 65 height 10
type input "Interior Overall"
click at [183, 69] on input "text" at bounding box center [178, 68] width 48 height 10
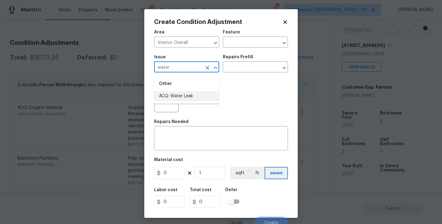
click at [185, 95] on li "ACQ: Water Leak" at bounding box center [186, 96] width 65 height 10
type input "ACQ: Water Leak"
click at [260, 69] on input "text" at bounding box center [247, 68] width 48 height 10
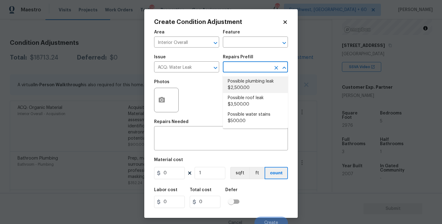
click at [253, 81] on li "Possible plumbing leak $2,500.00" at bounding box center [255, 84] width 65 height 17
type input "Acquisition"
type textarea "Acquisition Scope: Possible plumbing leak"
type input "2500"
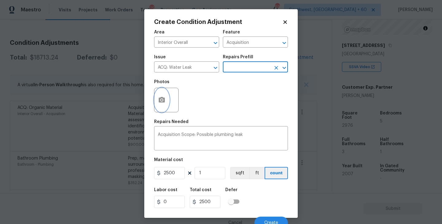
click at [159, 107] on button "button" at bounding box center [161, 100] width 15 height 24
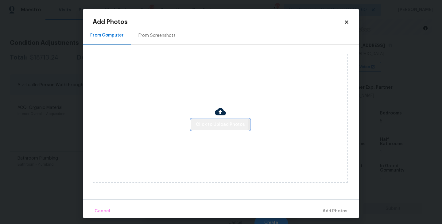
click at [207, 122] on span "Click to Upload Photos" at bounding box center [220, 125] width 49 height 8
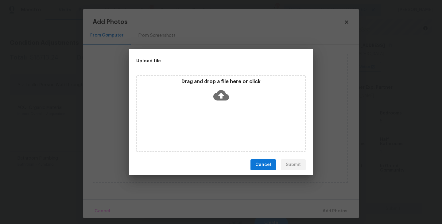
drag, startPoint x: 207, startPoint y: 122, endPoint x: 226, endPoint y: 102, distance: 28.0
click at [226, 102] on icon at bounding box center [221, 95] width 16 height 16
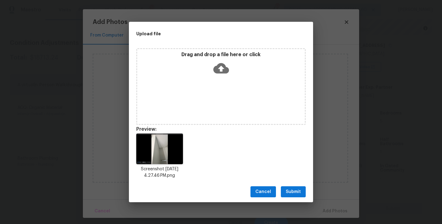
click at [296, 183] on div "Cancel Submit" at bounding box center [221, 191] width 184 height 21
click at [295, 186] on div "Cancel Submit" at bounding box center [221, 191] width 184 height 21
click at [295, 187] on button "Submit" at bounding box center [293, 191] width 25 height 11
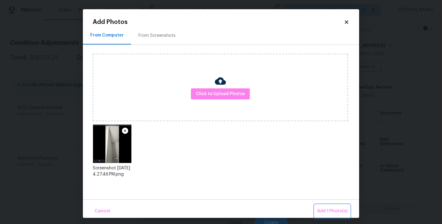
click at [323, 208] on span "Add 1 Photo(s)" at bounding box center [332, 211] width 30 height 8
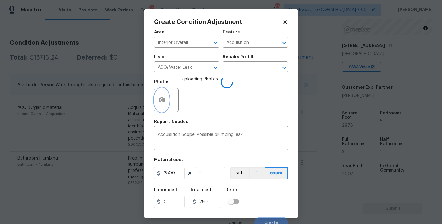
scroll to position [5, 0]
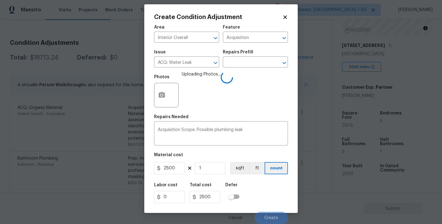
click at [266, 185] on div "Labor cost 0 Total cost 2500 Defer" at bounding box center [221, 193] width 134 height 28
click at [270, 187] on div "Labor cost 0 Total cost 2500 Defer" at bounding box center [221, 193] width 134 height 28
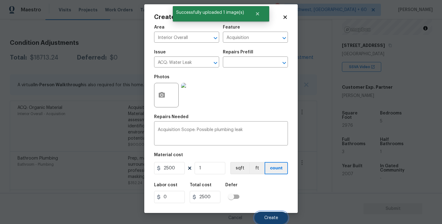
click at [271, 217] on span "Create" at bounding box center [271, 218] width 14 height 5
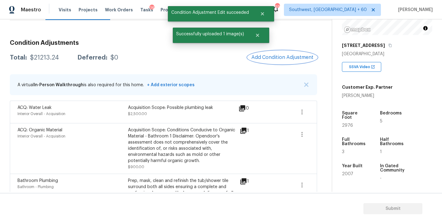
scroll to position [0, 0]
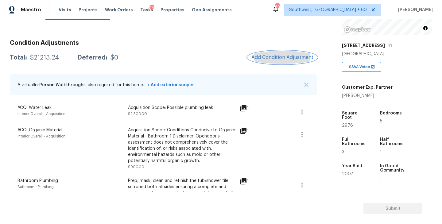
click at [280, 55] on span "Add Condition Adjustment" at bounding box center [282, 58] width 62 height 6
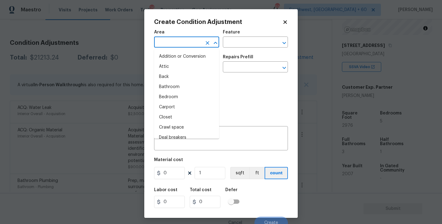
click at [190, 40] on input "text" at bounding box center [178, 43] width 48 height 10
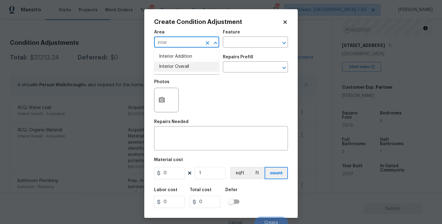
click at [189, 69] on li "Interior Overall" at bounding box center [186, 67] width 65 height 10
type input "Interior Overall"
click at [232, 44] on input "text" at bounding box center [247, 43] width 48 height 10
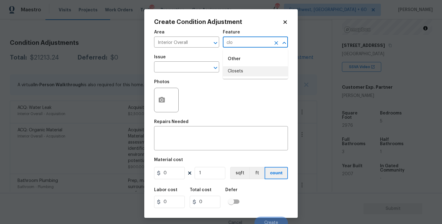
click at [239, 69] on li "Closets" at bounding box center [255, 71] width 65 height 10
type input "Closets"
click at [186, 66] on input "text" at bounding box center [178, 68] width 48 height 10
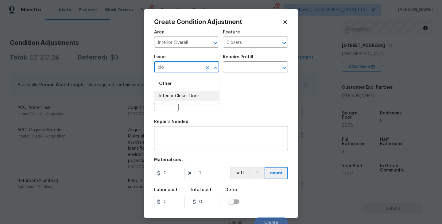
click at [188, 98] on li "Interior Closet Door" at bounding box center [186, 96] width 65 height 10
type input "Interior Closet Door"
click at [244, 72] on input "text" at bounding box center [247, 68] width 48 height 10
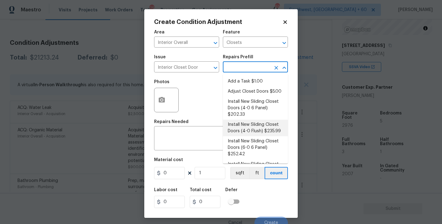
click at [252, 128] on li "Install New Sliding Closet Doors (4-0 Flush) $235.99" at bounding box center [255, 128] width 65 height 17
type input "Interior Door"
type textarea "Remove the existing door (if present). Install a new 4-0 bi-fold flush panel in…"
type input "235.99"
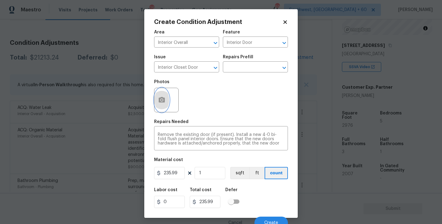
click at [165, 107] on button "button" at bounding box center [161, 100] width 15 height 24
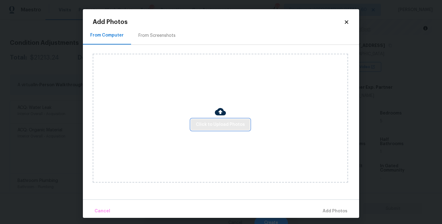
click at [213, 121] on span "Click to Upload Photos" at bounding box center [220, 125] width 49 height 8
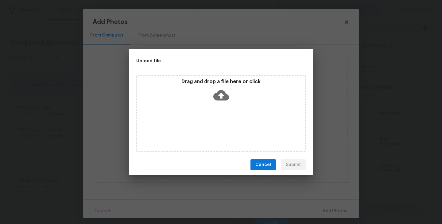
click at [225, 100] on icon at bounding box center [221, 95] width 16 height 10
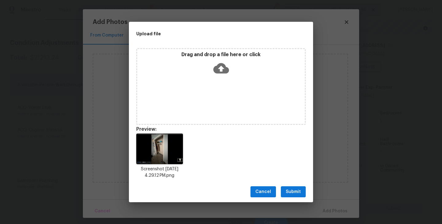
click at [294, 183] on div "Cancel Submit" at bounding box center [221, 191] width 184 height 21
click at [294, 189] on span "Submit" at bounding box center [293, 192] width 15 height 8
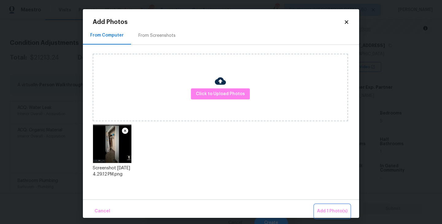
click at [325, 210] on span "Add 1 Photo(s)" at bounding box center [332, 211] width 30 height 8
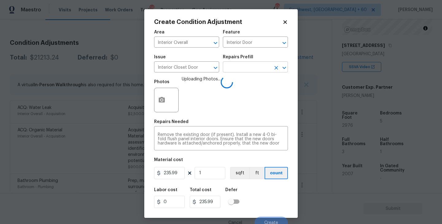
click at [248, 70] on input "text" at bounding box center [247, 68] width 48 height 10
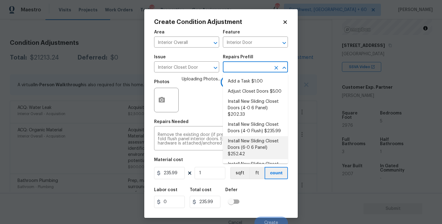
click at [252, 144] on li "Install New Sliding Closet Doors (6-0 6 Panel) $252.42" at bounding box center [255, 147] width 65 height 23
type textarea "Remove the existing door (if present). Install a new 6-0 bi-fold 6 panel interi…"
type input "252.42"
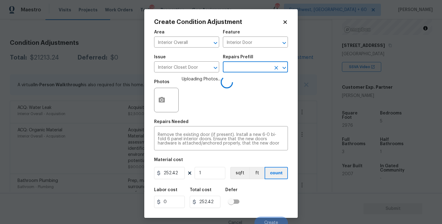
scroll to position [5, 0]
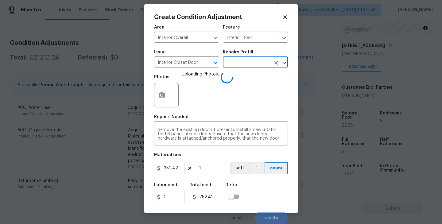
click at [256, 187] on div "Labor cost 0 Total cost 252.42 Defer" at bounding box center [221, 193] width 134 height 28
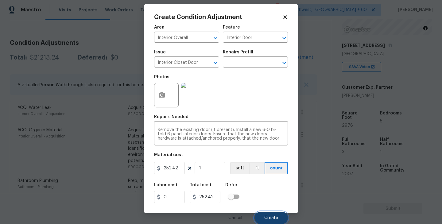
click at [266, 217] on span "Create" at bounding box center [271, 218] width 14 height 5
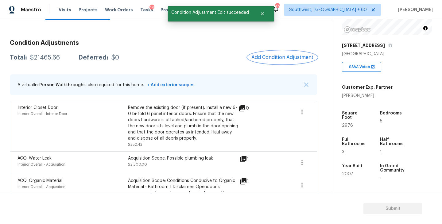
scroll to position [0, 0]
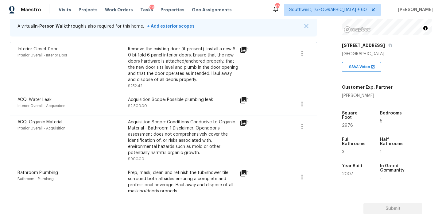
scroll to position [90, 0]
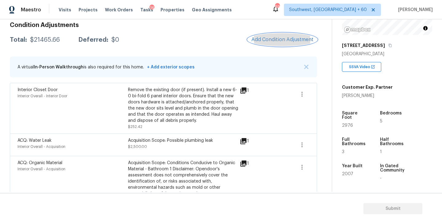
click at [285, 40] on span "Add Condition Adjustment" at bounding box center [282, 40] width 62 height 6
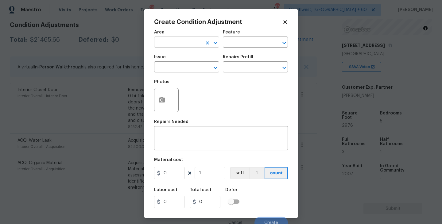
click at [190, 45] on input "text" at bounding box center [178, 43] width 48 height 10
type input "int"
click at [326, 103] on body "Maestro Visits Projects Work Orders Tasks 14 Properties Geo Assignments 691 Sou…" at bounding box center [221, 112] width 442 height 224
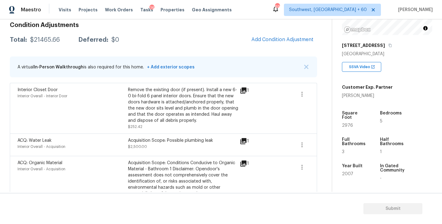
click at [260, 107] on div "1" at bounding box center [254, 108] width 29 height 43
click at [209, 113] on div "Remove the existing door (if present). Install a new 6-0 bi-fold 6 panel interi…" at bounding box center [183, 105] width 110 height 37
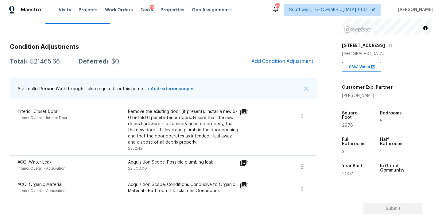
scroll to position [51, 0]
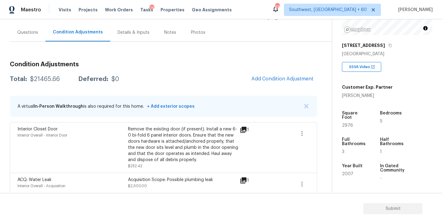
click at [221, 74] on div "Total: $21465.66 Deferred: $0 Add Condition Adjustment" at bounding box center [163, 78] width 307 height 13
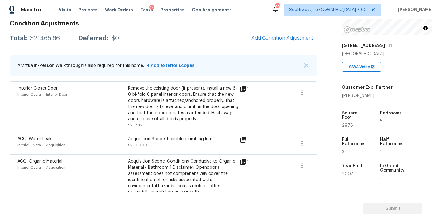
scroll to position [76, 0]
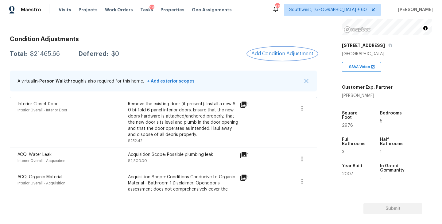
click at [272, 56] on span "Add Condition Adjustment" at bounding box center [282, 54] width 62 height 6
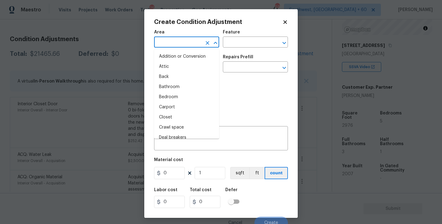
click at [198, 47] on input "text" at bounding box center [178, 43] width 48 height 10
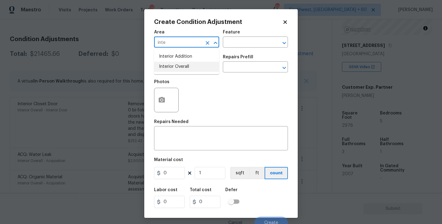
click at [197, 69] on li "Interior Overall" at bounding box center [186, 67] width 65 height 10
type input "Interior Overall"
click at [249, 43] on input "text" at bounding box center [247, 43] width 48 height 10
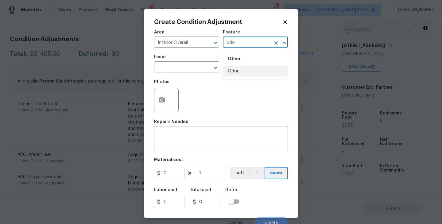
click at [240, 66] on li "Odor" at bounding box center [255, 71] width 65 height 10
click at [204, 71] on div at bounding box center [211, 67] width 16 height 9
type input "Odor"
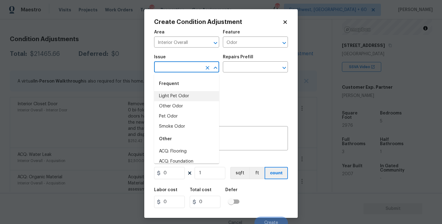
click at [185, 94] on li "Light Pet Odor" at bounding box center [186, 96] width 65 height 10
type input "Light Pet Odor"
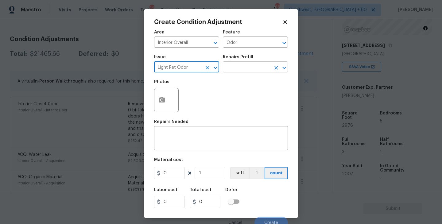
click at [256, 68] on input "text" at bounding box center [247, 68] width 48 height 10
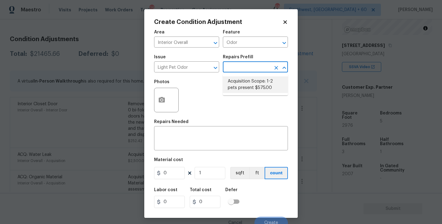
click at [253, 79] on li "Acquisition Scope: 1-2 pets present $575.00" at bounding box center [255, 84] width 65 height 17
type textarea "Acquisition Scope: 1-2 pets present"
type input "575"
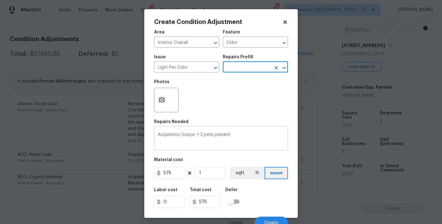
scroll to position [5, 0]
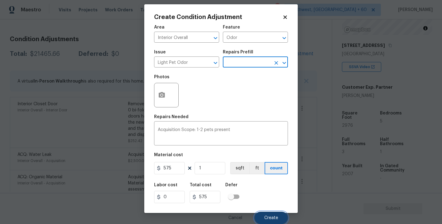
click at [277, 213] on button "Create" at bounding box center [270, 218] width 33 height 12
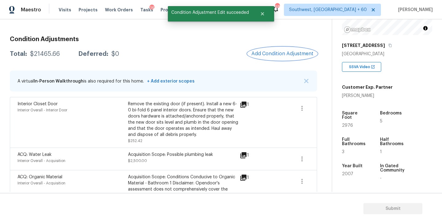
scroll to position [0, 0]
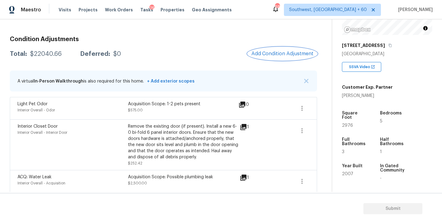
click at [280, 50] on button "Add Condition Adjustment" at bounding box center [282, 53] width 69 height 13
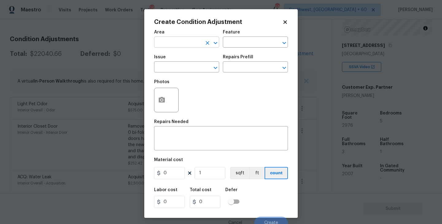
click at [187, 43] on input "text" at bounding box center [178, 43] width 48 height 10
click at [188, 52] on li "Kitchen" at bounding box center [186, 57] width 65 height 10
type input "Kitchen"
click at [258, 41] on input "text" at bounding box center [247, 43] width 48 height 10
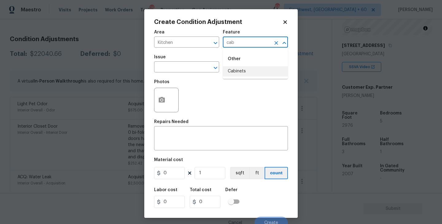
click at [258, 71] on li "Cabinets" at bounding box center [255, 71] width 65 height 10
type input "Cabinets"
click at [174, 63] on input "text" at bounding box center [178, 68] width 48 height 10
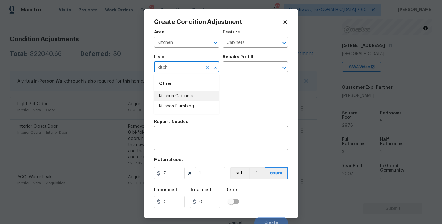
click at [175, 95] on li "Kitchen Cabinets" at bounding box center [186, 96] width 65 height 10
type input "Kitchen Cabinets"
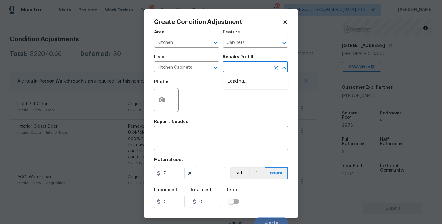
click at [239, 67] on input "text" at bounding box center [247, 68] width 48 height 10
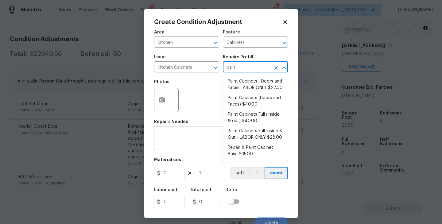
type input "paint"
click at [245, 114] on li "Paint Cabinets Full (inside & out) $40.00" at bounding box center [255, 118] width 65 height 17
type textarea "Prep, sand, mask and apply 2 coats of paint to the kitchen cabinet doors, inter…"
type input "40"
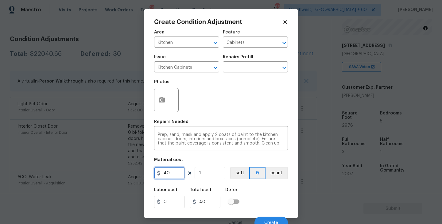
drag, startPoint x: 171, startPoint y: 173, endPoint x: 114, endPoint y: 173, distance: 56.8
click at [116, 173] on div "Create Condition Adjustment Area Kitchen ​ Feature Cabinets ​ Issue Kitchen Cab…" at bounding box center [221, 112] width 442 height 224
type input "1200"
click at [275, 172] on button "count" at bounding box center [276, 173] width 22 height 12
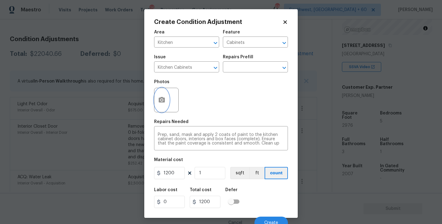
click at [156, 105] on button "button" at bounding box center [161, 100] width 15 height 24
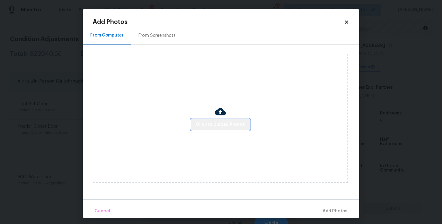
click at [240, 125] on span "Click to Upload Photos" at bounding box center [220, 125] width 49 height 8
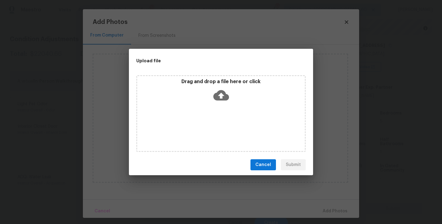
click at [229, 107] on div "Drag and drop a file here or click" at bounding box center [220, 113] width 169 height 77
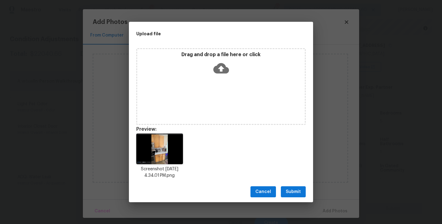
click at [292, 192] on span "Submit" at bounding box center [293, 192] width 15 height 8
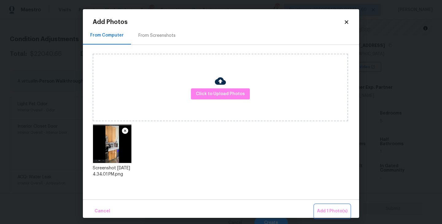
click at [324, 208] on span "Add 1 Photo(s)" at bounding box center [332, 211] width 30 height 8
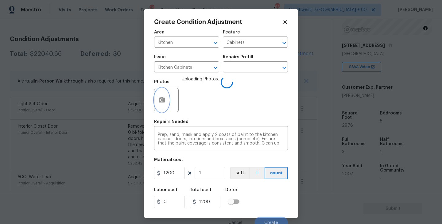
scroll to position [5, 0]
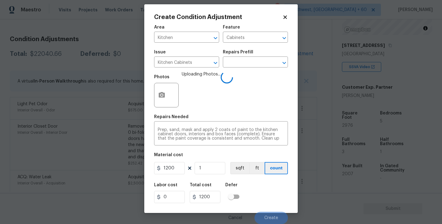
click at [263, 186] on div "Labor cost 0 Total cost 1200 Defer" at bounding box center [221, 193] width 134 height 28
click at [270, 220] on span "Create" at bounding box center [271, 218] width 14 height 5
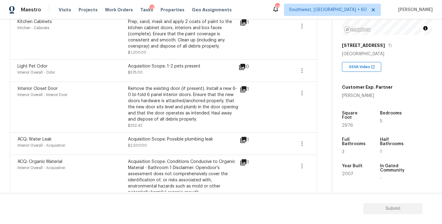
scroll to position [208, 0]
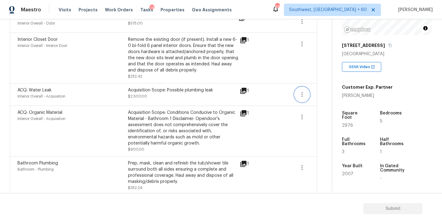
click at [299, 98] on icon "button" at bounding box center [301, 94] width 7 height 7
click at [322, 98] on ul "Edit" at bounding box center [336, 93] width 55 height 12
click at [321, 97] on link "Edit" at bounding box center [337, 93] width 52 height 9
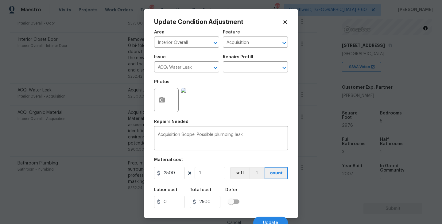
click at [168, 106] on div at bounding box center [166, 100] width 25 height 25
click at [211, 113] on div "Photos" at bounding box center [221, 96] width 134 height 40
click at [167, 106] on button "button" at bounding box center [161, 100] width 15 height 24
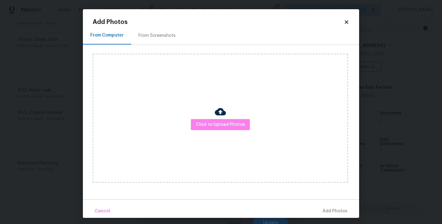
click at [217, 117] on img at bounding box center [220, 111] width 11 height 11
click at [217, 119] on button "Click to Upload Photos" at bounding box center [220, 124] width 59 height 11
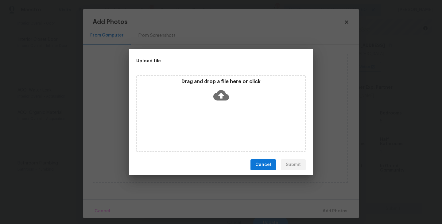
click at [223, 104] on div "Drag and drop a file here or click" at bounding box center [220, 113] width 169 height 77
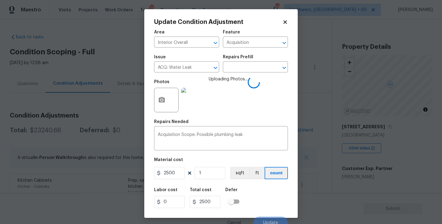
scroll to position [5, 0]
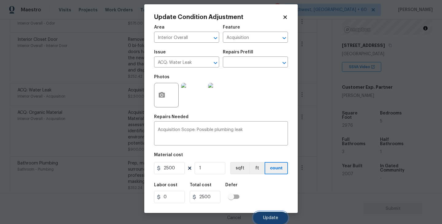
click at [264, 220] on span "Update" at bounding box center [270, 218] width 15 height 5
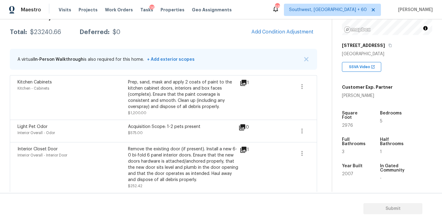
scroll to position [71, 0]
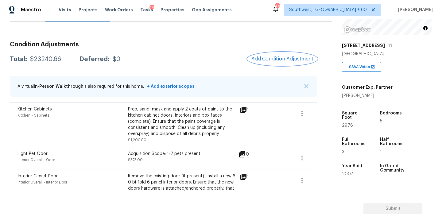
click at [278, 54] on button "Add Condition Adjustment" at bounding box center [282, 58] width 69 height 13
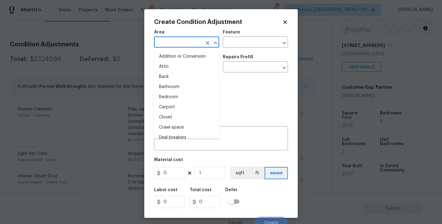
click at [194, 44] on input "text" at bounding box center [178, 43] width 48 height 10
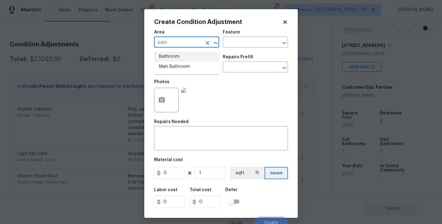
click at [197, 58] on li "Bathroom" at bounding box center [186, 57] width 65 height 10
type input "Bathroom"
click at [237, 43] on input "text" at bounding box center [247, 43] width 48 height 10
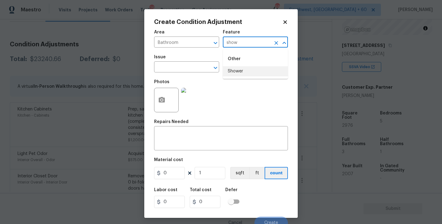
click at [238, 69] on li "Shower" at bounding box center [255, 71] width 65 height 10
type input "Shower"
click at [181, 67] on input "text" at bounding box center [178, 68] width 48 height 10
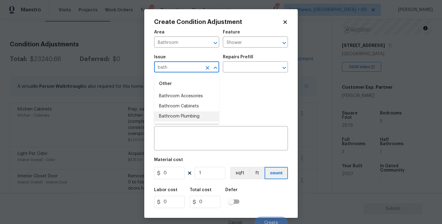
click at [182, 115] on li "Bathroom Plumbing" at bounding box center [186, 116] width 65 height 10
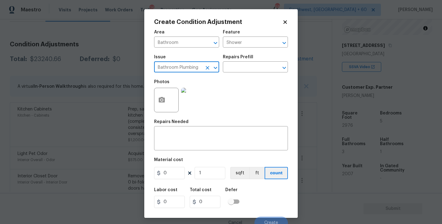
type input "Bathroom Plumbing"
click at [246, 60] on div "Repairs Prefill" at bounding box center [255, 59] width 65 height 8
click at [243, 67] on input "text" at bounding box center [247, 68] width 48 height 10
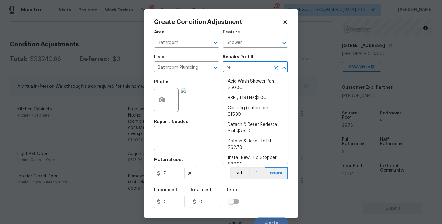
type input "ref"
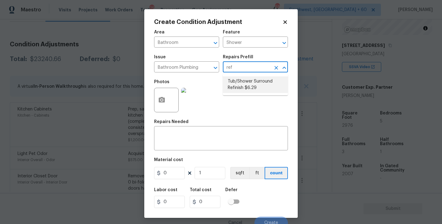
click at [248, 93] on ul "Tub/Shower Surround Refinish $6.29" at bounding box center [255, 84] width 65 height 21
drag, startPoint x: 253, startPoint y: 87, endPoint x: 249, endPoint y: 94, distance: 7.8
click at [254, 87] on li "Tub/Shower Surround Refinish $6.29" at bounding box center [255, 84] width 65 height 17
type input "Plumbing"
type textarea "Prep, mask, clean and refinish the tub/shower tile surround both all sides ensu…"
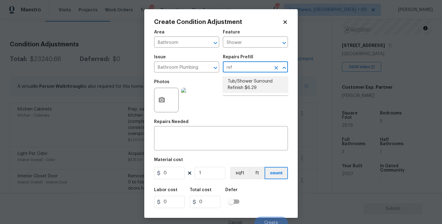
type input "6.29"
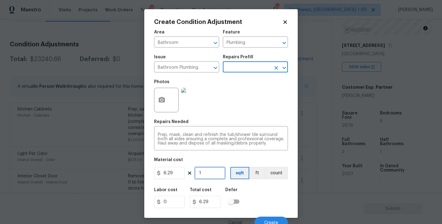
click at [211, 172] on input "1" at bounding box center [209, 173] width 31 height 12
type input "0"
type input "5"
type input "31.45"
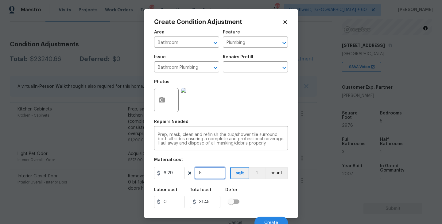
type input "56"
type input "352.24"
type input "56"
click at [162, 104] on button "button" at bounding box center [161, 100] width 15 height 24
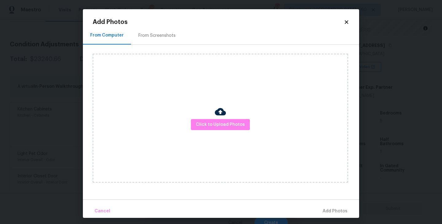
click at [203, 118] on div "Click to Upload Photos" at bounding box center [220, 118] width 255 height 129
click at [214, 119] on button "Click to Upload Photos" at bounding box center [220, 124] width 59 height 11
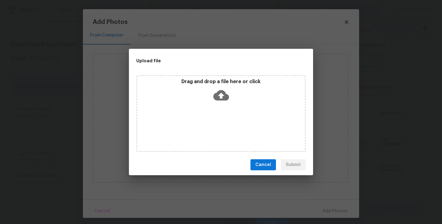
click at [220, 104] on div "Drag and drop a file here or click" at bounding box center [220, 92] width 167 height 26
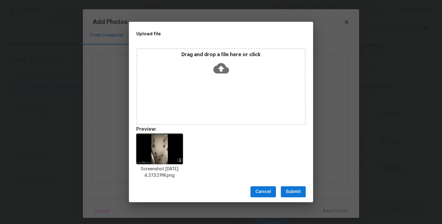
click at [294, 194] on span "Submit" at bounding box center [293, 192] width 15 height 8
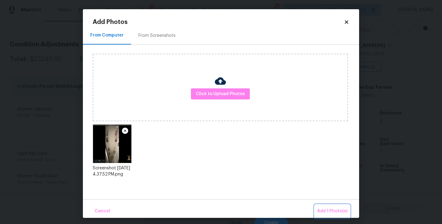
click at [320, 211] on span "Add 1 Photo(s)" at bounding box center [332, 211] width 30 height 8
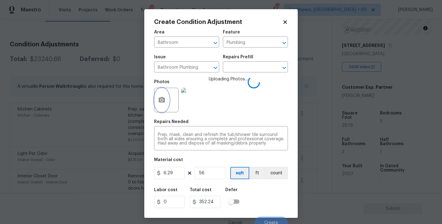
scroll to position [5, 0]
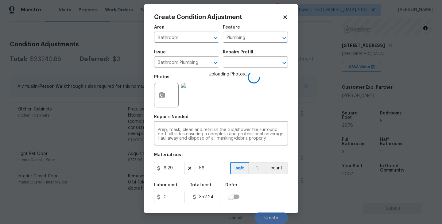
click at [257, 187] on div "Labor cost 0 Total cost 352.24 Defer" at bounding box center [221, 193] width 134 height 28
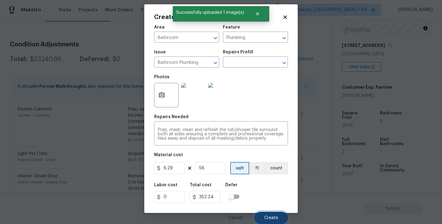
click at [274, 219] on span "Create" at bounding box center [271, 218] width 14 height 5
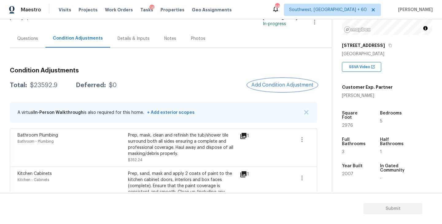
scroll to position [26, 0]
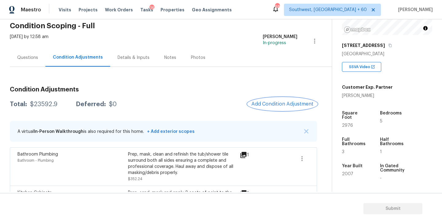
click at [269, 102] on span "Add Condition Adjustment" at bounding box center [282, 104] width 62 height 6
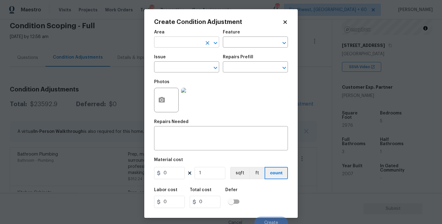
click at [187, 40] on input "text" at bounding box center [178, 43] width 48 height 10
click at [190, 65] on li "Interior Overall" at bounding box center [186, 67] width 65 height 10
type input "Interior Overall"
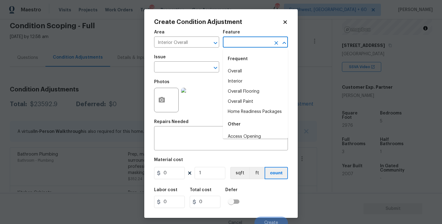
click at [255, 39] on input "text" at bounding box center [247, 43] width 48 height 10
click at [244, 98] on li "Overall Paint" at bounding box center [255, 102] width 65 height 10
type input "Overall Paint"
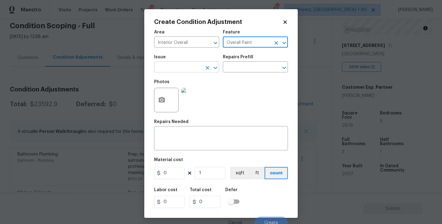
click at [175, 63] on input "text" at bounding box center [178, 68] width 48 height 10
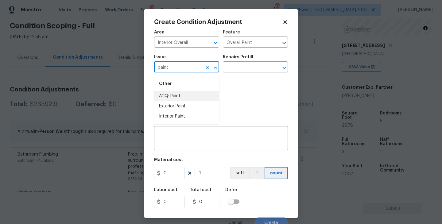
click at [178, 94] on li "ACQ: Paint" at bounding box center [186, 96] width 65 height 10
type input "ACQ: Paint"
click at [239, 69] on input "text" at bounding box center [247, 68] width 48 height 10
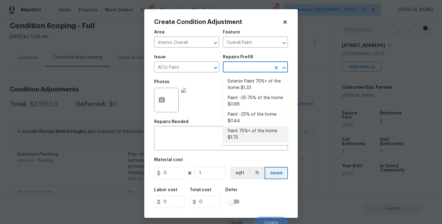
click at [242, 138] on li "Paint 75%+ of the home $1.75" at bounding box center [255, 134] width 65 height 17
type input "Acquisition"
type textarea "Acquisition Scope: 75%+ of the home will likely require interior paint"
type input "1.75"
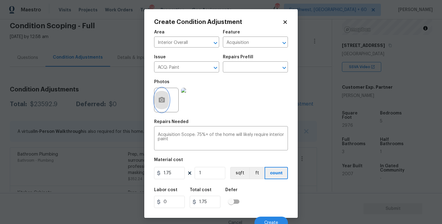
click at [159, 100] on icon "button" at bounding box center [162, 100] width 6 height 6
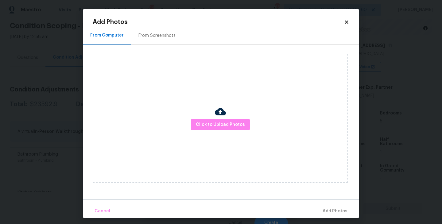
click at [202, 115] on div "Click to Upload Photos" at bounding box center [220, 118] width 255 height 129
click at [214, 125] on span "Click to Upload Photos" at bounding box center [220, 125] width 49 height 8
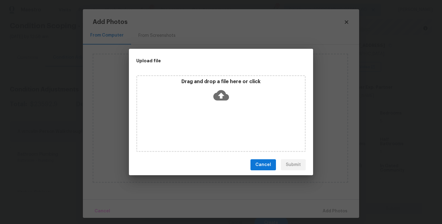
click at [227, 94] on icon at bounding box center [221, 95] width 16 height 10
